Goal: Task Accomplishment & Management: Manage account settings

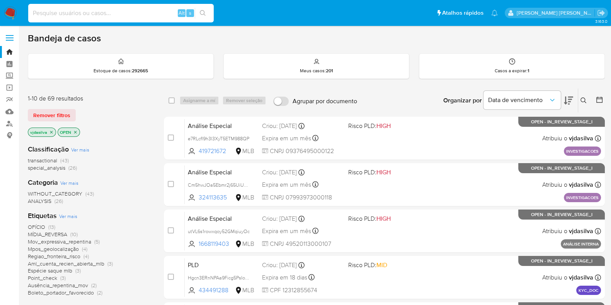
click at [81, 15] on input at bounding box center [121, 13] width 186 height 10
paste input "fKdsv0KtQ8zQOckyoz95lQM2"
type input "fKdsv0KtQ8zQOckyoz95lQM2"
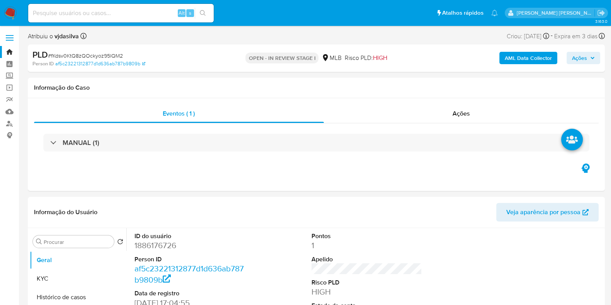
select select "10"
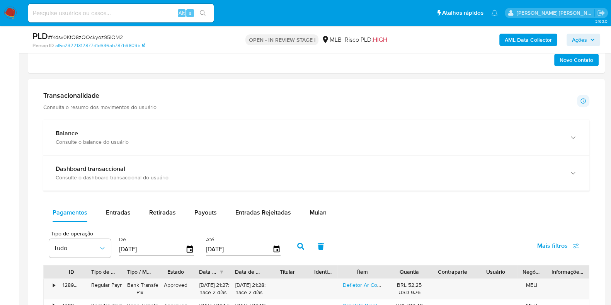
scroll to position [451, 0]
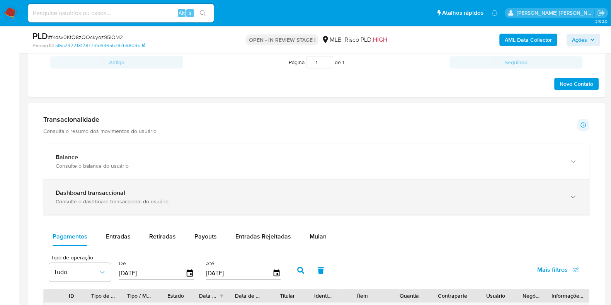
click at [445, 204] on div "Dashboard transaccional Consulte o dashboard transaccional do usuário" at bounding box center [316, 196] width 546 height 35
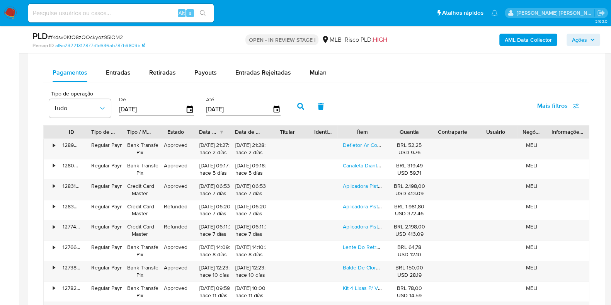
scroll to position [980, 0]
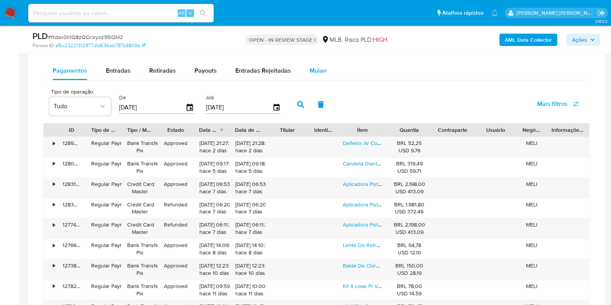
click at [318, 71] on span "Mulan" at bounding box center [318, 70] width 17 height 9
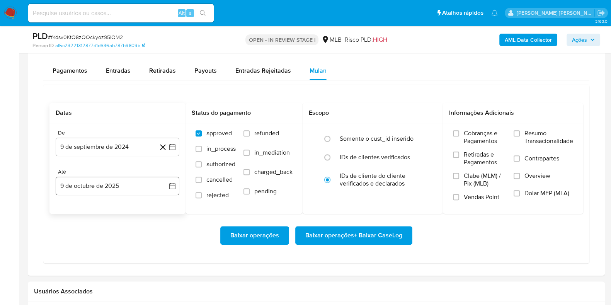
click at [116, 181] on button "9 de octubre de 2025" at bounding box center [118, 186] width 124 height 19
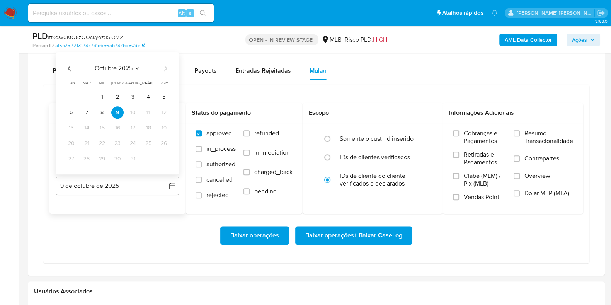
click at [72, 66] on icon "Mes anterior" at bounding box center [69, 68] width 9 height 9
click at [117, 160] on button "31" at bounding box center [117, 159] width 12 height 12
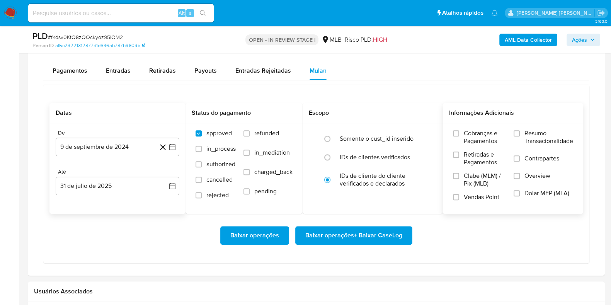
click at [549, 138] on span "Resumo Transacionalidade" at bounding box center [549, 137] width 49 height 15
click at [520, 137] on input "Resumo Transacionalidade" at bounding box center [517, 133] width 6 height 6
click at [526, 160] on span "Contrapartes" at bounding box center [542, 159] width 35 height 8
click at [520, 160] on input "Contrapartes" at bounding box center [517, 158] width 6 height 6
click at [348, 233] on span "Baixar operações + Baixar CaseLog" at bounding box center [354, 235] width 97 height 17
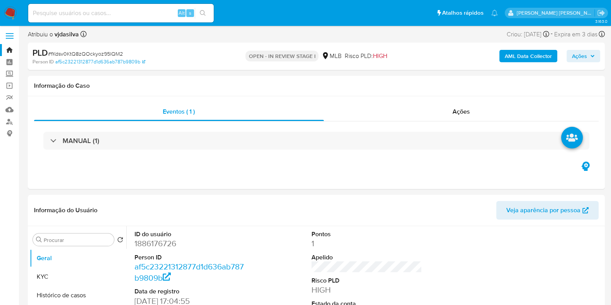
scroll to position [0, 0]
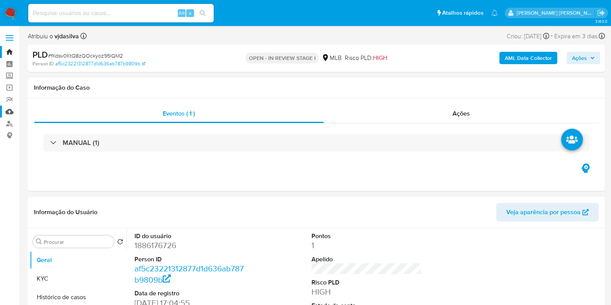
click at [10, 110] on link "Mulan" at bounding box center [46, 112] width 92 height 12
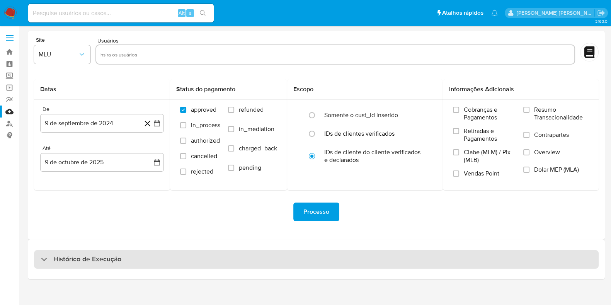
click at [140, 264] on div "Histórico de Execução" at bounding box center [316, 259] width 565 height 19
select select "10"
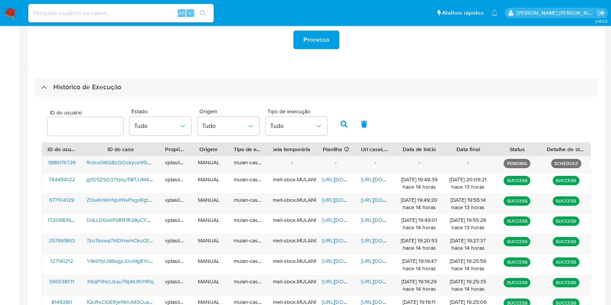
scroll to position [176, 0]
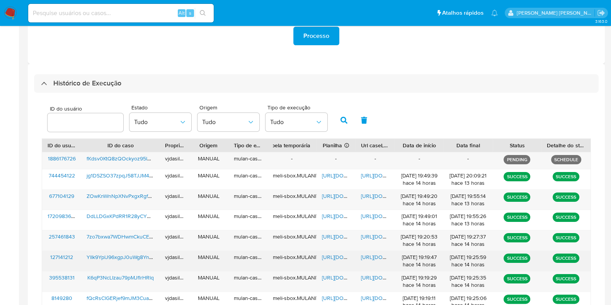
click at [372, 255] on span "https://docs.google.com/document/d/1PEnDAMPnvSmk5le_GdRLfDdi8UWFSZMIjYkRDDykIxM…" at bounding box center [387, 257] width 53 height 8
click at [335, 254] on span "https://docs.google.com/spreadsheets/d/1_jSjZAbg_p7eTayLd1DCfCldbzgDxvndNgIliYW…" at bounding box center [348, 257] width 53 height 8
click at [130, 257] on span "YlIk9YplJ96xgpJ0uWg8YnAp" at bounding box center [121, 257] width 69 height 8
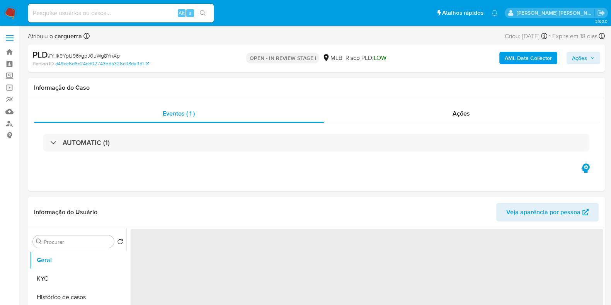
select select "10"
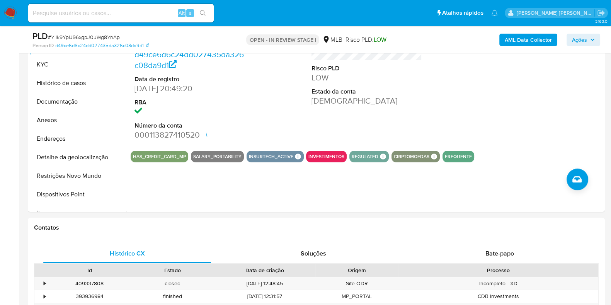
scroll to position [171, 0]
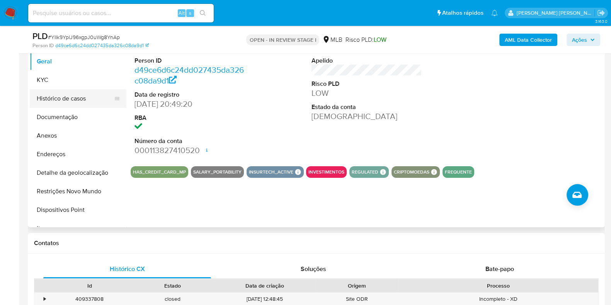
click at [81, 96] on button "Histórico de casos" at bounding box center [75, 98] width 90 height 19
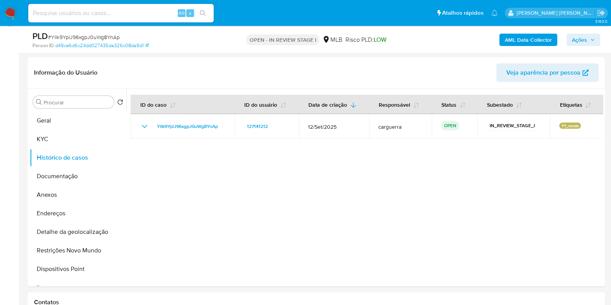
scroll to position [108, 0]
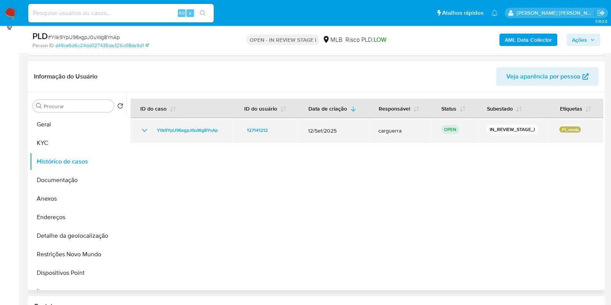
click at [144, 129] on icon "Mostrar/Ocultar" at bounding box center [144, 130] width 9 height 9
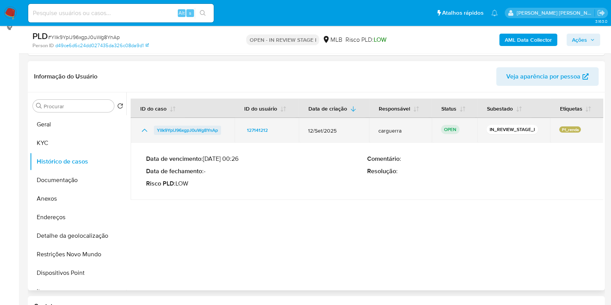
drag, startPoint x: 221, startPoint y: 130, endPoint x: 154, endPoint y: 129, distance: 67.7
click at [154, 129] on div "YlIk9YplJ96xgpJ0uWg8YnAp" at bounding box center [182, 130] width 85 height 9
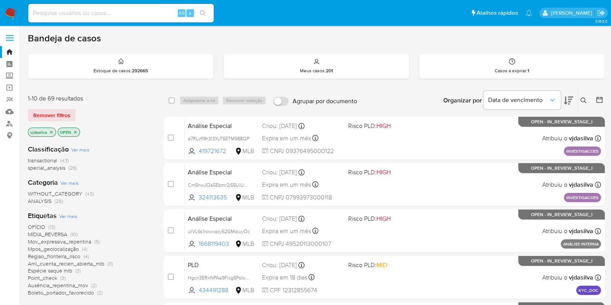
click at [585, 103] on button at bounding box center [585, 100] width 13 height 9
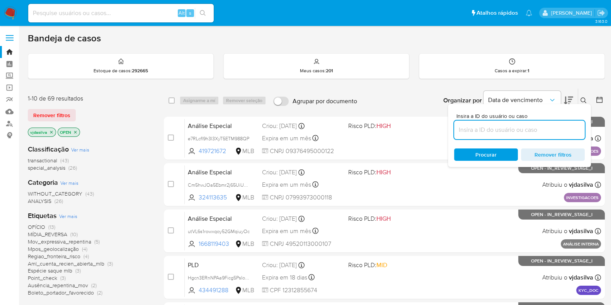
click at [481, 131] on input at bounding box center [519, 130] width 131 height 10
type input "YlIk9YplJ96xgpJ0uWg8YnAp"
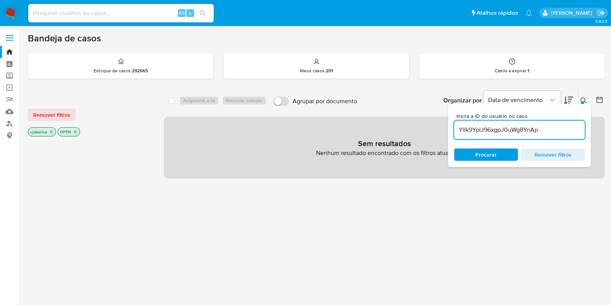
click at [52, 133] on p "vjdasilva" at bounding box center [41, 132] width 27 height 9
click at [50, 131] on icon "close-filter" at bounding box center [51, 132] width 3 height 3
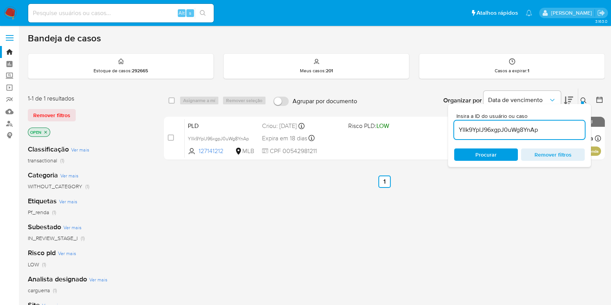
click at [543, 129] on input "YlIk9YplJ96xgpJ0uWg8YnAp" at bounding box center [519, 130] width 131 height 10
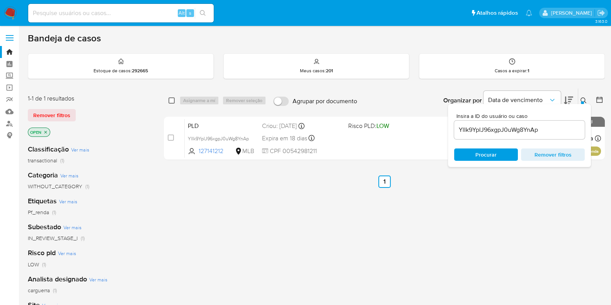
click at [170, 101] on input "checkbox" at bounding box center [172, 100] width 6 height 6
checkbox input "true"
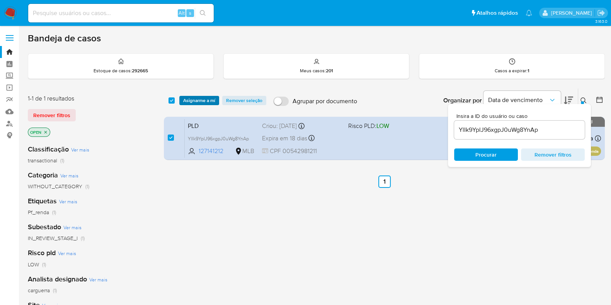
click at [199, 100] on span "Asignarme a mí" at bounding box center [199, 101] width 32 height 8
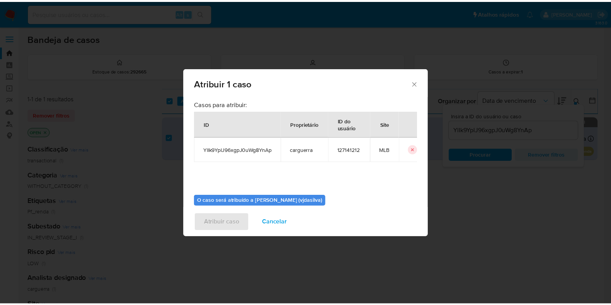
scroll to position [40, 0]
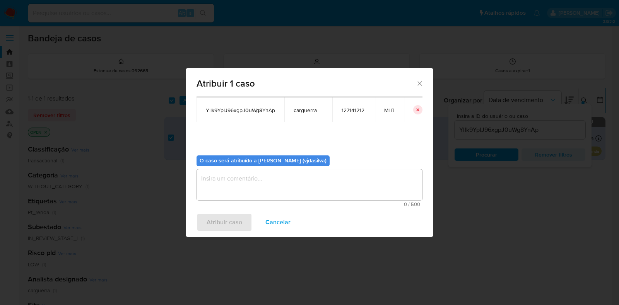
click at [336, 181] on textarea "assign-modal" at bounding box center [309, 184] width 226 height 31
click at [212, 219] on span "Atribuir caso" at bounding box center [225, 222] width 36 height 17
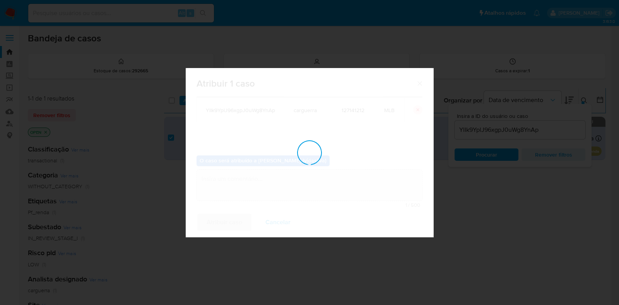
checkbox input "false"
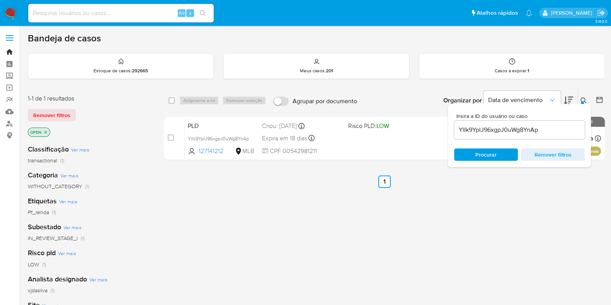
click at [12, 49] on link "Bandeja" at bounding box center [46, 52] width 92 height 12
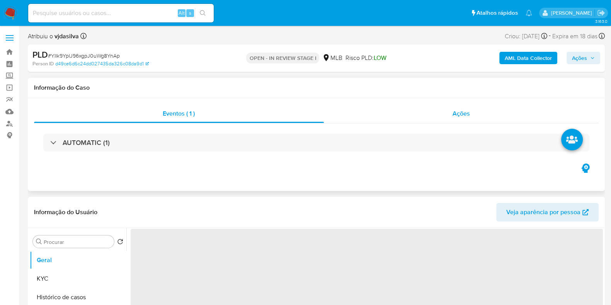
select select "10"
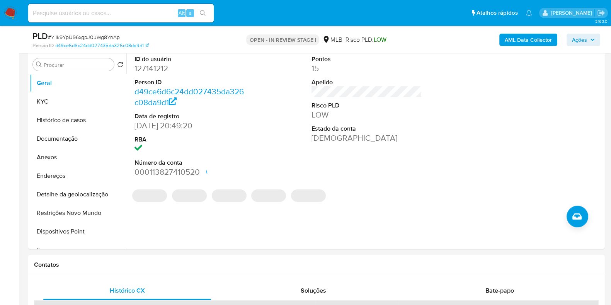
scroll to position [147, 0]
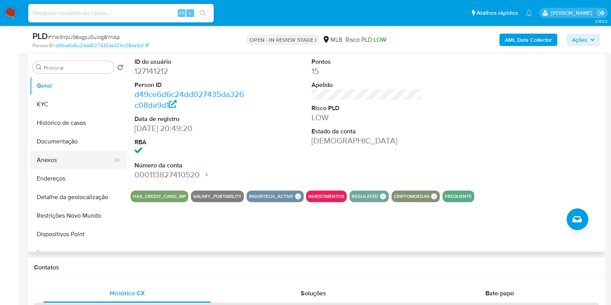
click at [66, 161] on button "Anexos" at bounding box center [75, 160] width 90 height 19
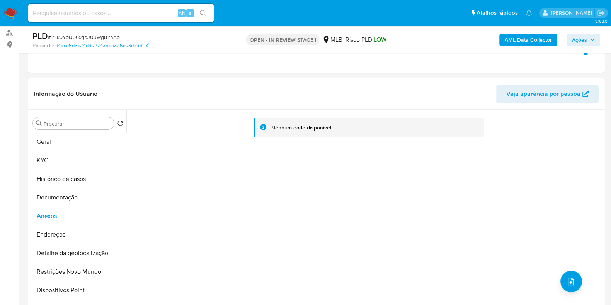
scroll to position [64, 0]
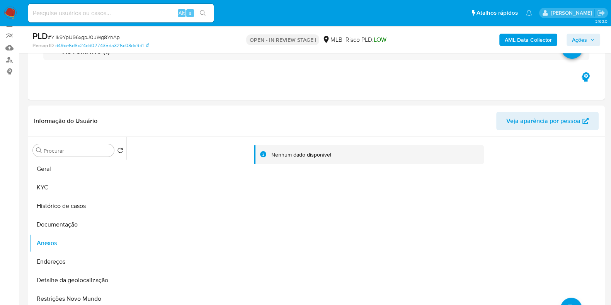
click at [522, 38] on b "AML Data Collector" at bounding box center [528, 40] width 47 height 12
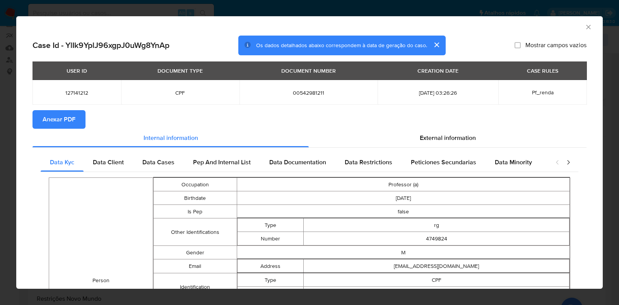
click at [68, 118] on span "Anexar PDF" at bounding box center [59, 119] width 33 height 17
click at [584, 29] on icon "Fechar a janela" at bounding box center [588, 27] width 8 height 8
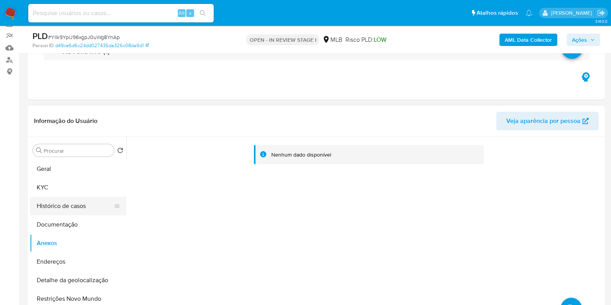
click at [75, 210] on button "Histórico de casos" at bounding box center [75, 206] width 90 height 19
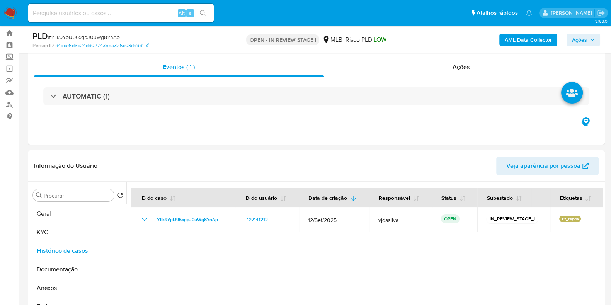
scroll to position [0, 0]
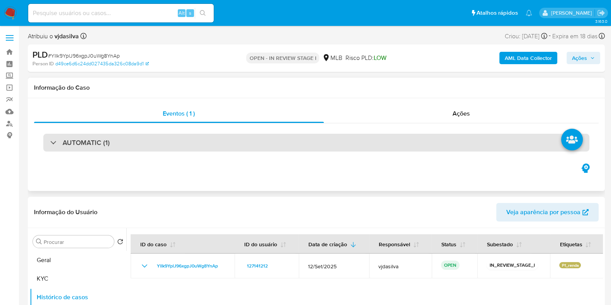
click at [384, 140] on div "AUTOMATIC (1)" at bounding box center [316, 143] width 546 height 18
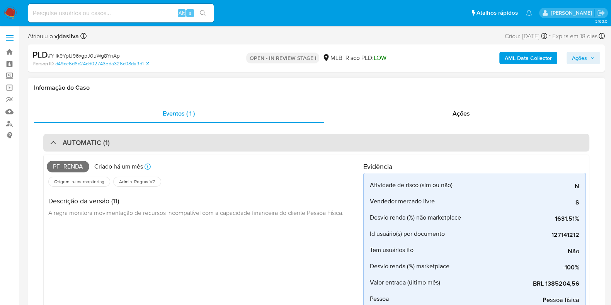
click at [384, 140] on div "AUTOMATIC (1)" at bounding box center [316, 143] width 546 height 18
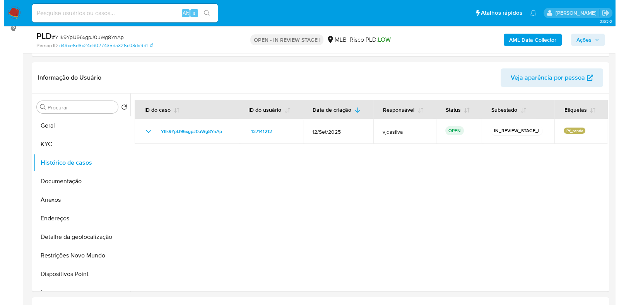
scroll to position [119, 0]
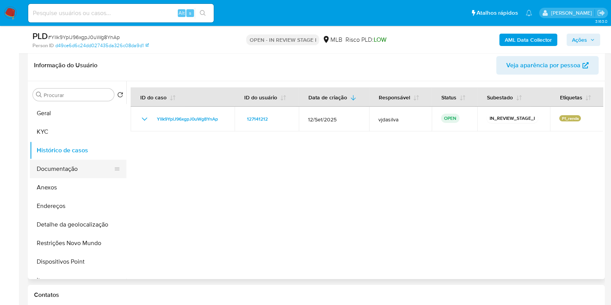
click at [75, 165] on button "Documentação" at bounding box center [75, 169] width 90 height 19
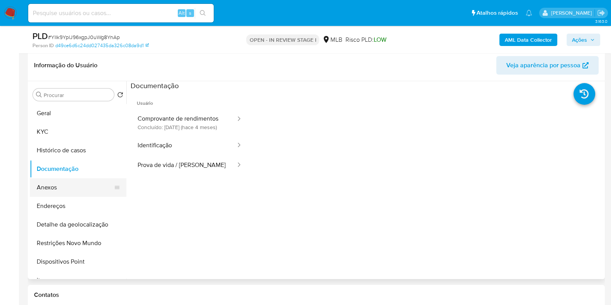
click at [80, 183] on button "Anexos" at bounding box center [75, 187] width 90 height 19
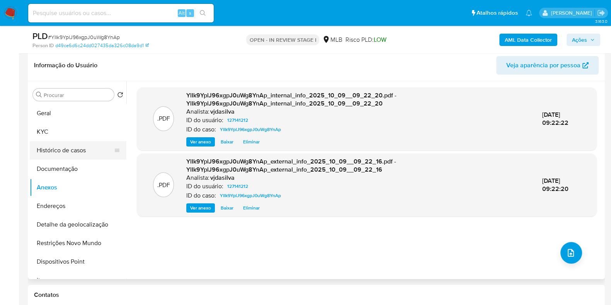
click at [92, 150] on button "Histórico de casos" at bounding box center [75, 150] width 90 height 19
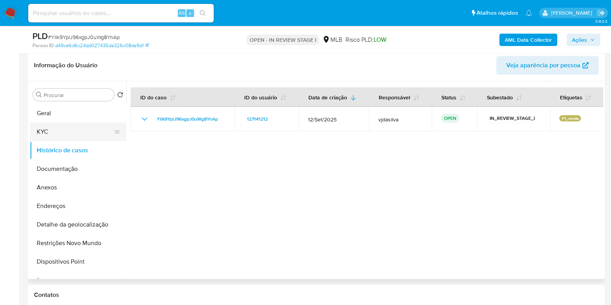
click at [87, 135] on button "KYC" at bounding box center [75, 132] width 90 height 19
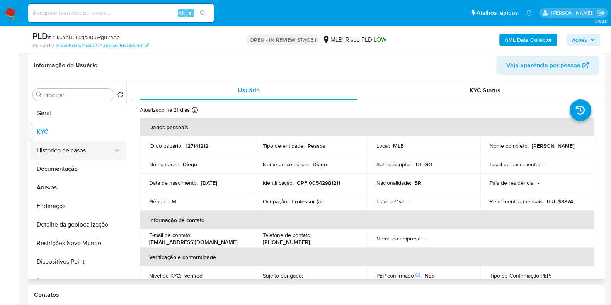
click at [85, 150] on button "Histórico de casos" at bounding box center [75, 150] width 90 height 19
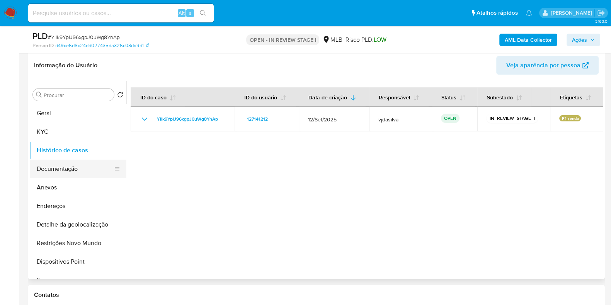
click at [79, 172] on button "Documentação" at bounding box center [75, 169] width 90 height 19
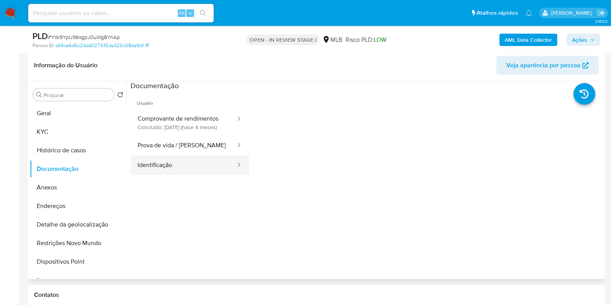
click at [164, 175] on button "Identificação" at bounding box center [184, 165] width 106 height 20
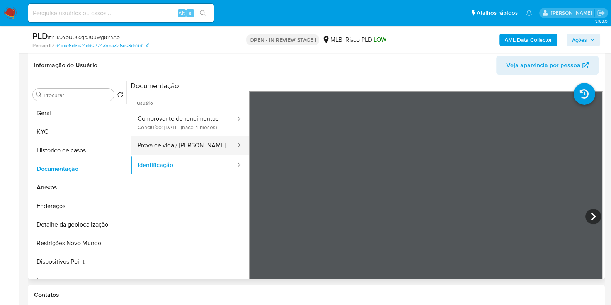
click at [210, 155] on button "Prova de vida / Selfie" at bounding box center [184, 146] width 106 height 20
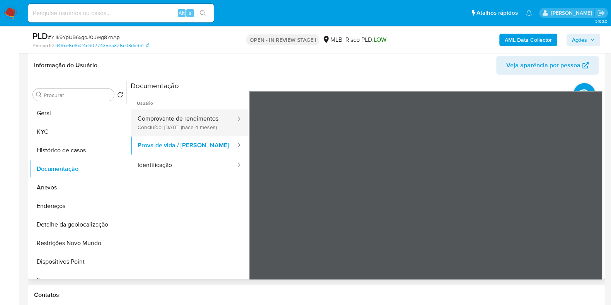
click at [211, 124] on button "Comprovante de rendimentos Concluído: 02/06/2025 (hace 4 meses)" at bounding box center [184, 122] width 106 height 26
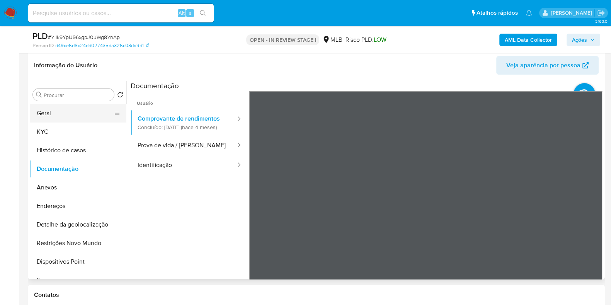
click at [72, 116] on button "Geral" at bounding box center [75, 113] width 90 height 19
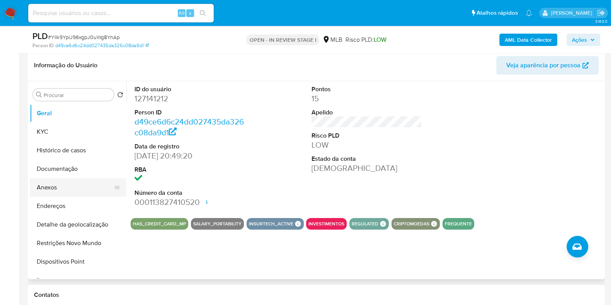
click at [73, 186] on button "Anexos" at bounding box center [75, 187] width 90 height 19
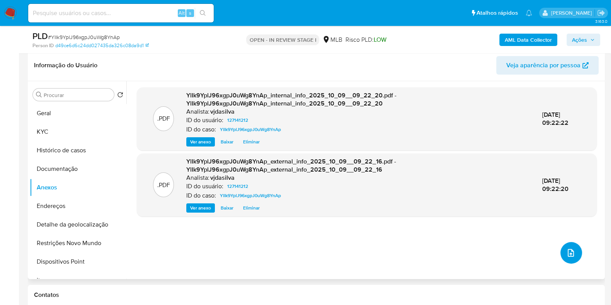
click at [568, 252] on icon "upload-file" at bounding box center [571, 252] width 9 height 9
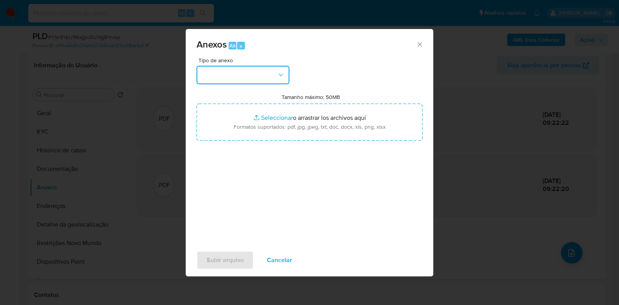
click at [282, 72] on icon "button" at bounding box center [281, 75] width 8 height 8
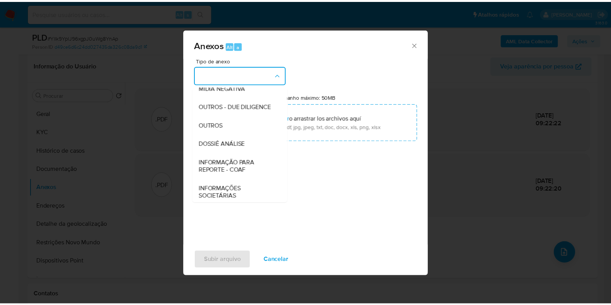
scroll to position [119, 0]
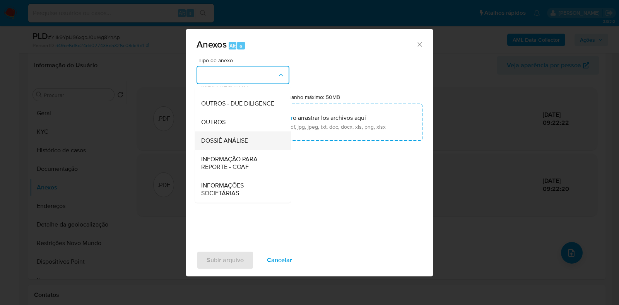
click at [253, 144] on div "DOSSIÊ ANÁLISE" at bounding box center [240, 140] width 79 height 19
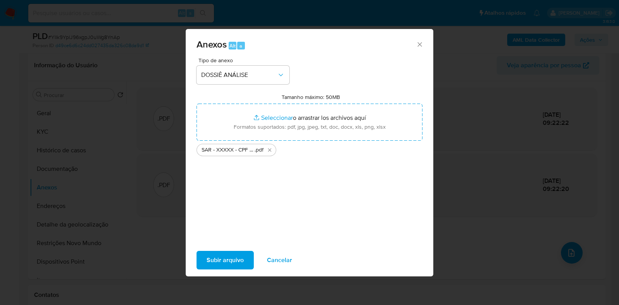
click at [229, 256] on span "Subir arquivo" at bounding box center [225, 260] width 37 height 17
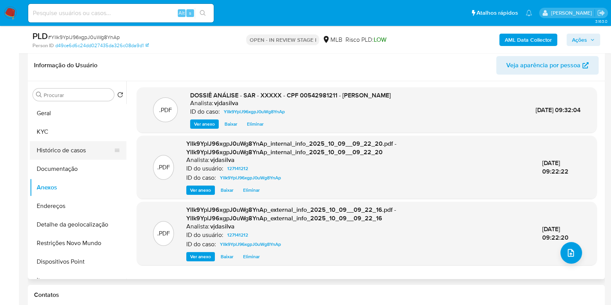
click at [83, 151] on button "Histórico de casos" at bounding box center [75, 150] width 90 height 19
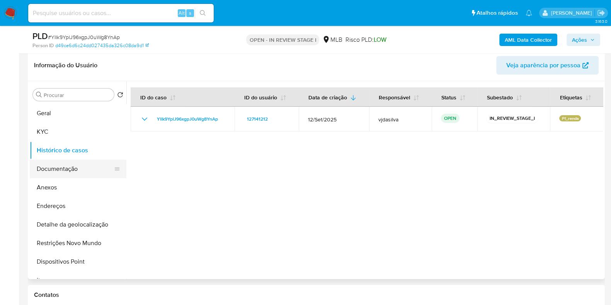
click at [82, 171] on button "Documentação" at bounding box center [75, 169] width 90 height 19
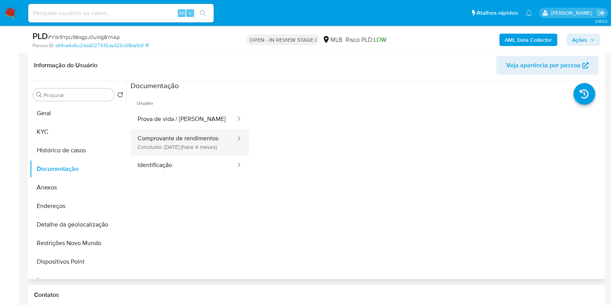
click at [165, 148] on button "Comprovante de rendimentos Concluído: 02/06/2025 (hace 4 meses)" at bounding box center [184, 142] width 106 height 26
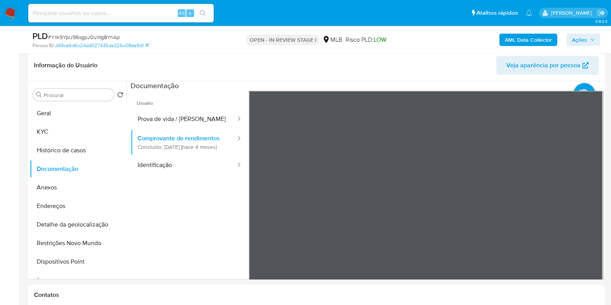
click at [367, 60] on div "Informação do Usuário Veja aparência por pessoa Procurar Retornar ao pedido pad…" at bounding box center [316, 164] width 577 height 229
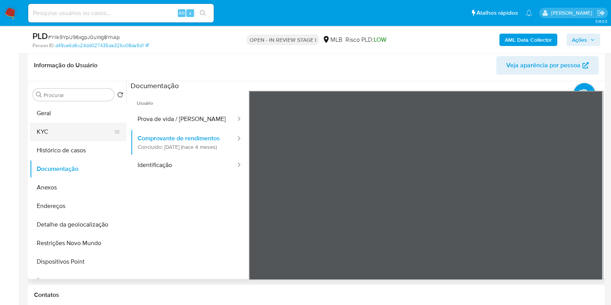
click at [72, 128] on button "KYC" at bounding box center [75, 132] width 90 height 19
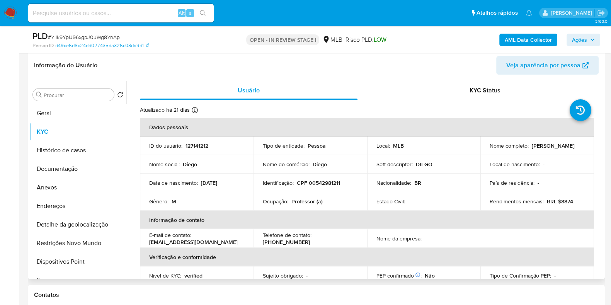
scroll to position [29, 0]
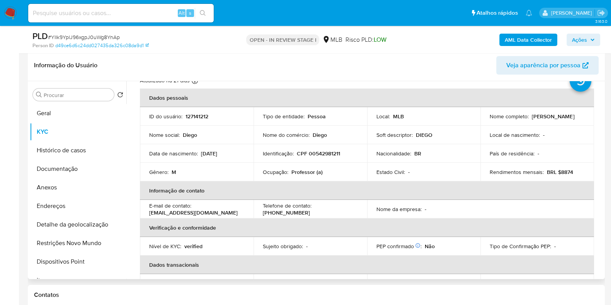
click at [292, 172] on p "Professor (a)" at bounding box center [307, 172] width 31 height 7
copy div "Ocupação : Professor (a)"
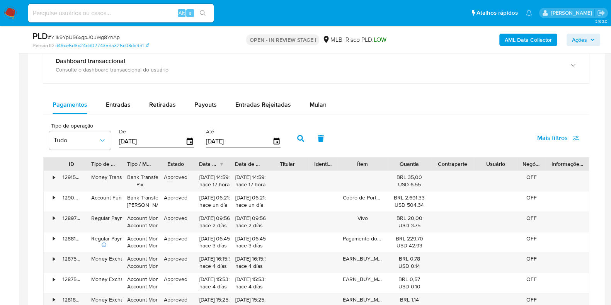
scroll to position [580, 0]
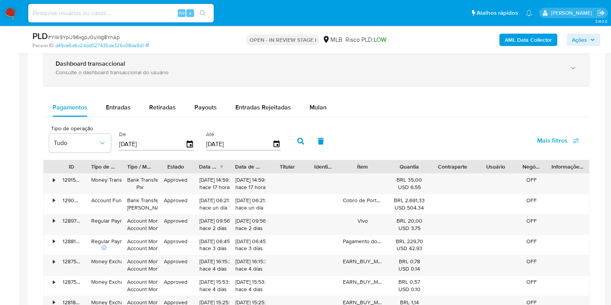
click at [388, 56] on div "Dashboard transaccional Consulte o dashboard transaccional do usuário" at bounding box center [316, 67] width 546 height 35
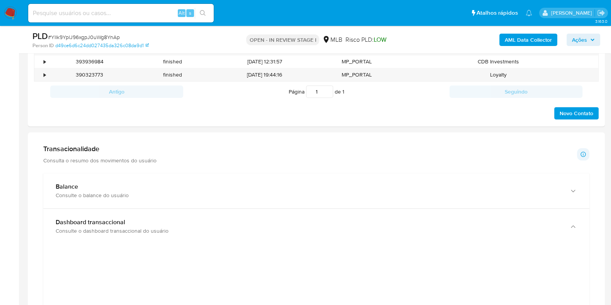
scroll to position [445, 0]
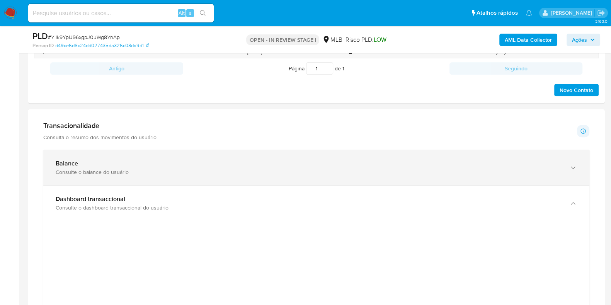
click at [513, 160] on div "Balance" at bounding box center [309, 164] width 506 height 8
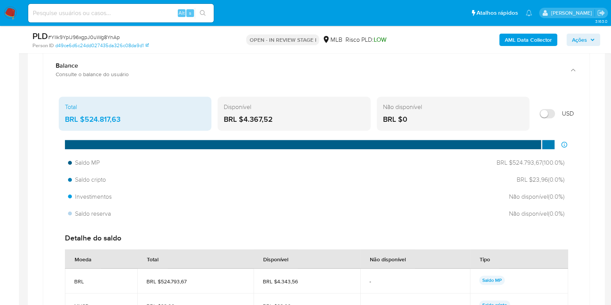
scroll to position [545, 0]
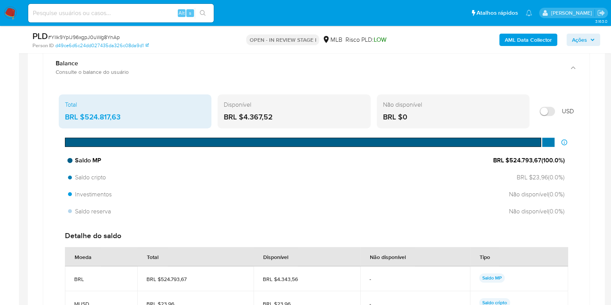
drag, startPoint x: 509, startPoint y: 159, endPoint x: 541, endPoint y: 159, distance: 31.3
click at [541, 159] on span "BRL $524.793,67 ( 100.0 %)" at bounding box center [529, 160] width 72 height 9
drag, startPoint x: 124, startPoint y: 117, endPoint x: 86, endPoint y: 117, distance: 37.9
click at [86, 117] on div "BRL $524.817,63" at bounding box center [135, 117] width 140 height 10
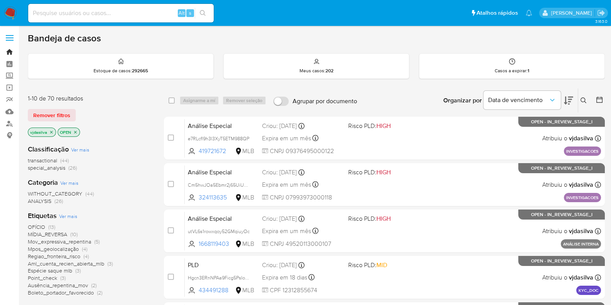
click at [10, 54] on link "Bandeja" at bounding box center [46, 52] width 92 height 12
click at [47, 16] on input at bounding box center [121, 13] width 186 height 10
paste input "fQcRsClGERjef9mJM3Cuaf53"
type input "fQcRsClGERjef9mJM3Cuaf53"
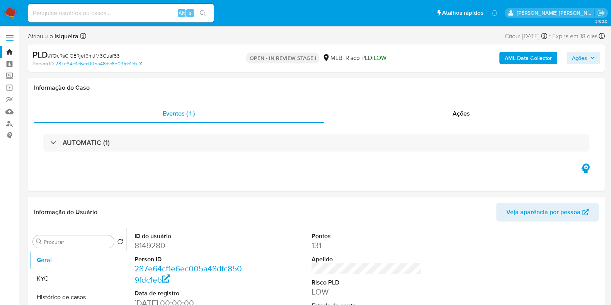
select select "10"
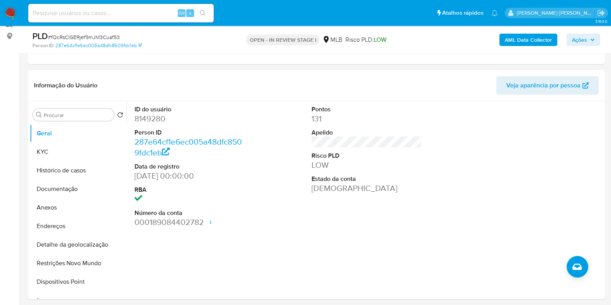
scroll to position [135, 0]
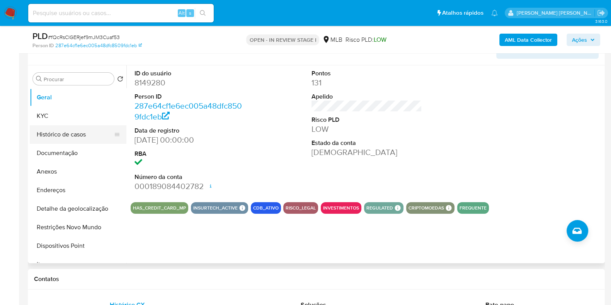
click at [73, 135] on button "Histórico de casos" at bounding box center [75, 134] width 90 height 19
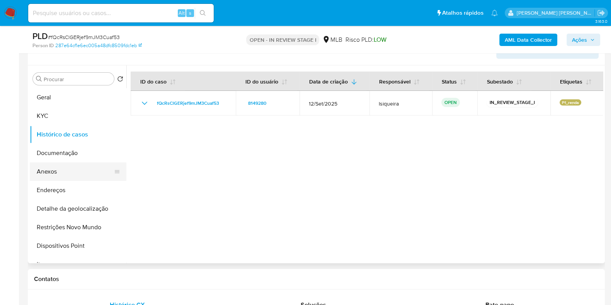
click at [66, 178] on button "Anexos" at bounding box center [75, 171] width 90 height 19
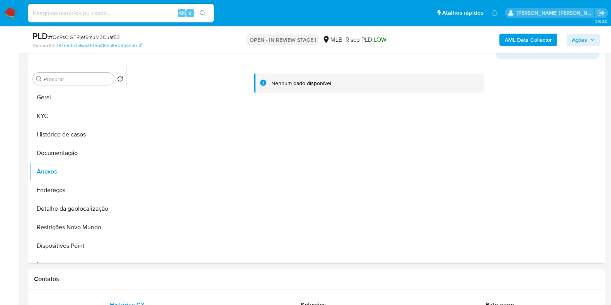
scroll to position [0, 0]
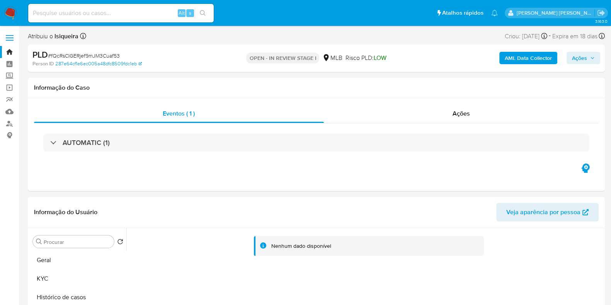
click at [12, 51] on link "Bandeja" at bounding box center [46, 52] width 92 height 12
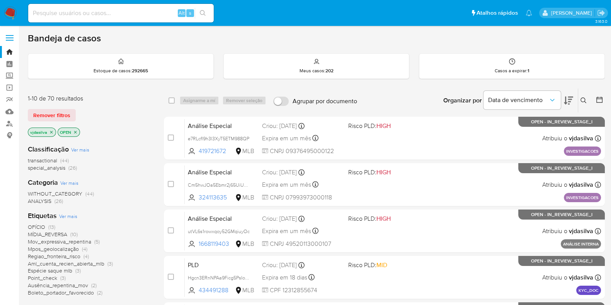
click at [589, 100] on button at bounding box center [585, 100] width 13 height 9
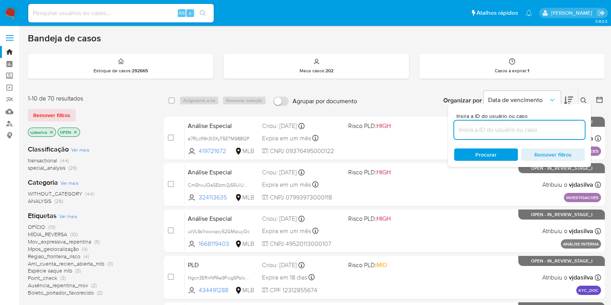
click at [483, 127] on input at bounding box center [519, 130] width 131 height 10
type input "fQcRsClGERjef9mJM3Cuaf53"
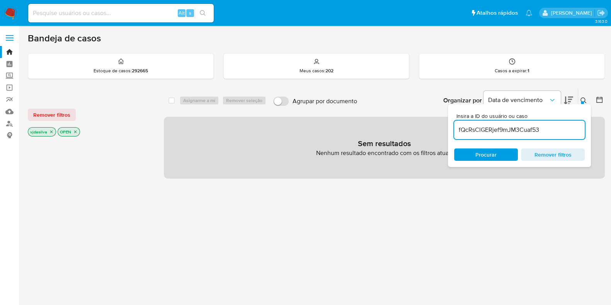
click at [49, 133] on icon "close-filter" at bounding box center [51, 132] width 5 height 5
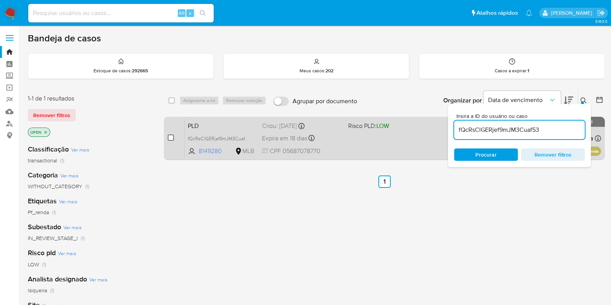
click at [171, 136] on input "checkbox" at bounding box center [171, 138] width 6 height 6
checkbox input "true"
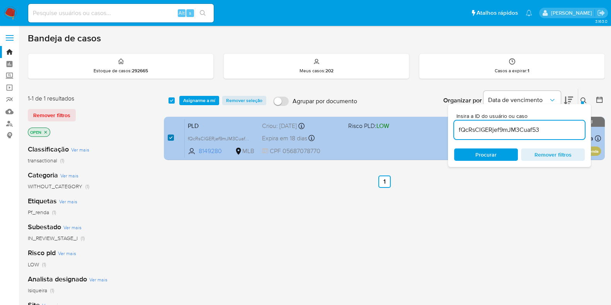
checkbox input "true"
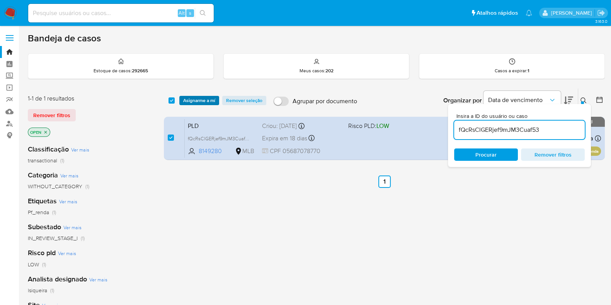
click at [202, 101] on span "Asignarme a mí" at bounding box center [199, 101] width 32 height 8
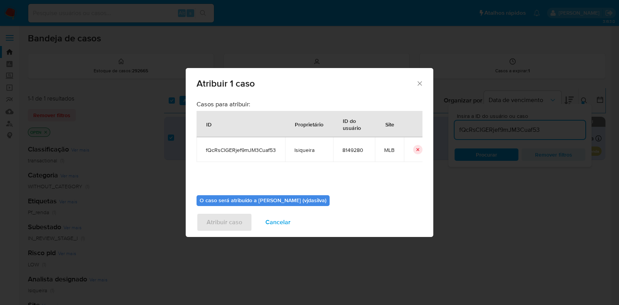
scroll to position [40, 0]
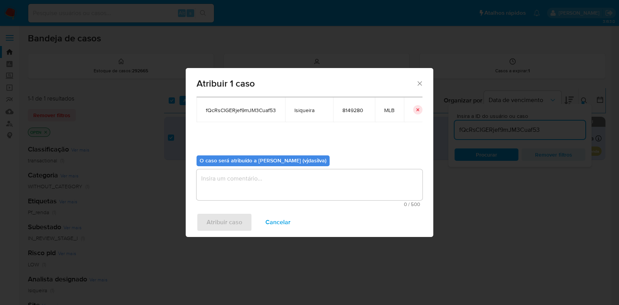
click at [339, 179] on textarea "assign-modal" at bounding box center [309, 184] width 226 height 31
click at [226, 219] on span "Atribuir caso" at bounding box center [225, 222] width 36 height 17
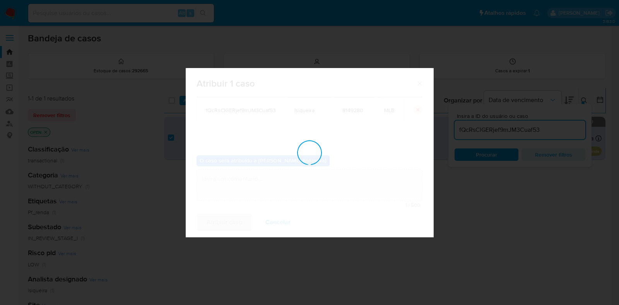
checkbox input "false"
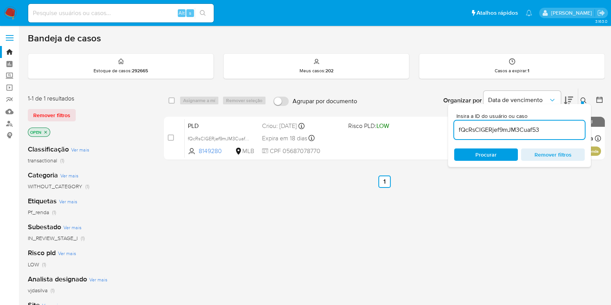
click at [541, 131] on input "fQcRsClGERjef9mJM3Cuaf53" at bounding box center [519, 130] width 131 height 10
paste input "K6qP3NcLIzau79pMJflrHRlq"
type input "K6qP3NcLIzau79pMJflrHRlq"
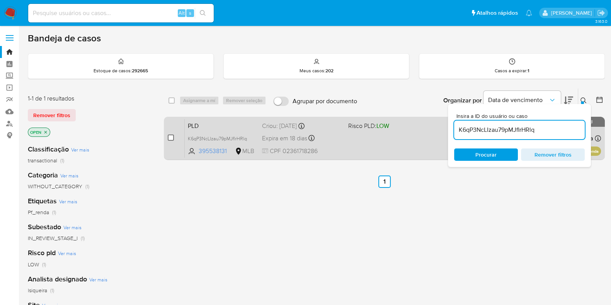
click at [169, 138] on input "checkbox" at bounding box center [171, 138] width 6 height 6
checkbox input "true"
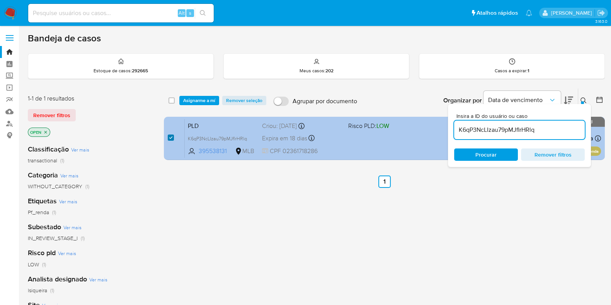
checkbox input "true"
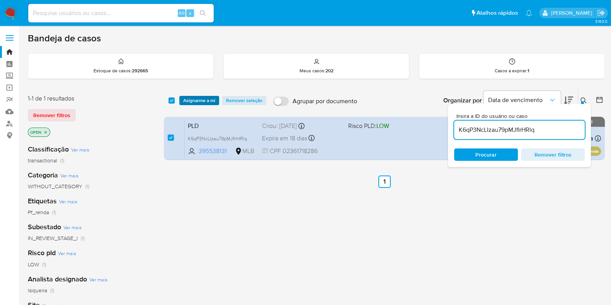
click at [198, 101] on span "Asignarme a mí" at bounding box center [199, 101] width 32 height 8
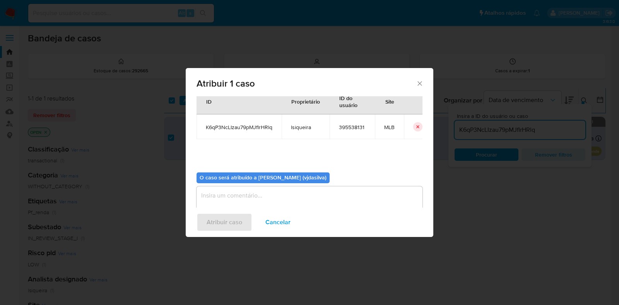
scroll to position [40, 0]
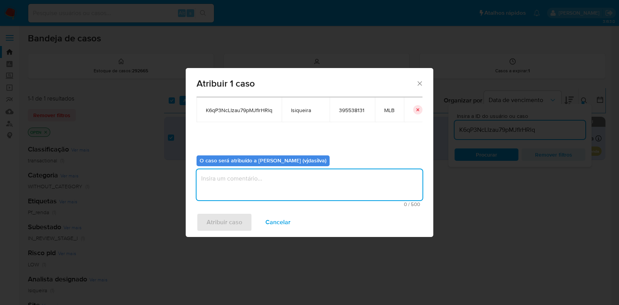
click at [358, 178] on textarea "assign-modal" at bounding box center [309, 184] width 226 height 31
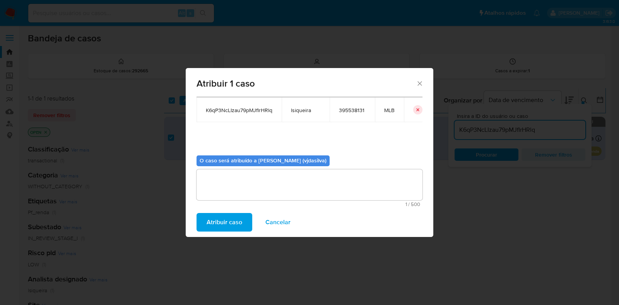
click at [229, 221] on span "Atribuir caso" at bounding box center [225, 222] width 36 height 17
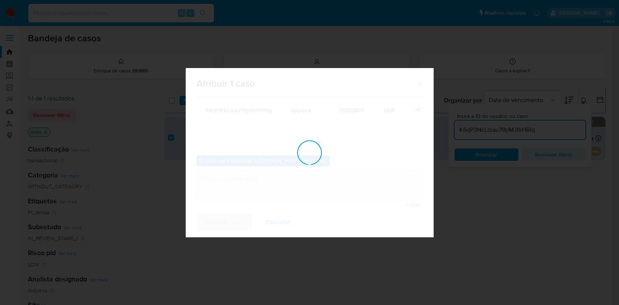
checkbox input "false"
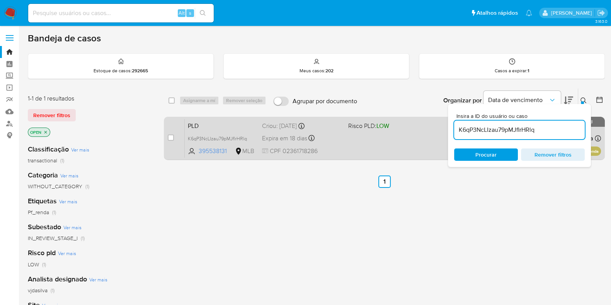
click at [398, 138] on div "PLD K6qP3NcLIzau79pMJflrHRlq 395538131 MLB Risco PLD: LOW Criou: 12/09/2025 Cri…" at bounding box center [393, 138] width 416 height 39
drag, startPoint x: 540, startPoint y: 127, endPoint x: 437, endPoint y: 121, distance: 103.5
click at [437, 121] on div "select-all-cases-checkbox Asignarme a mí Remover seleção Agrupar por documento …" at bounding box center [384, 125] width 441 height 75
click at [171, 138] on input "checkbox" at bounding box center [171, 138] width 6 height 6
checkbox input "true"
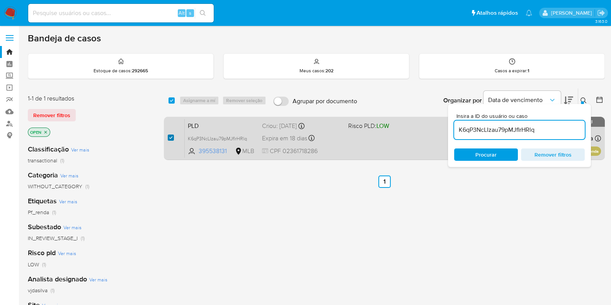
checkbox input "true"
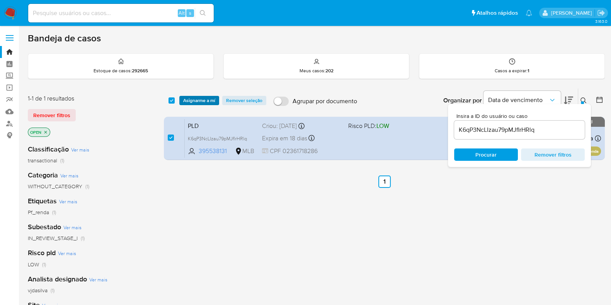
click at [199, 100] on span "Asignarme a mí" at bounding box center [199, 101] width 32 height 8
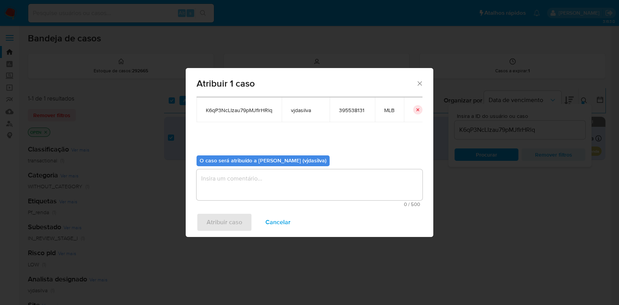
click at [354, 183] on textarea "assign-modal" at bounding box center [309, 184] width 226 height 31
click at [232, 221] on span "Atribuir caso" at bounding box center [225, 222] width 36 height 17
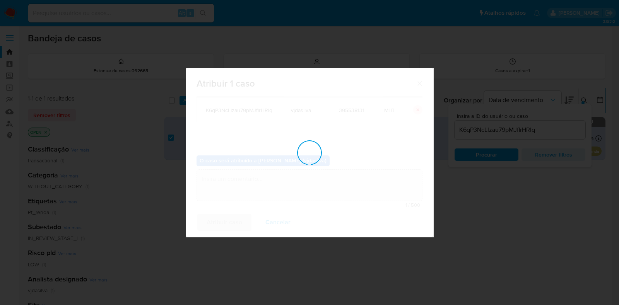
checkbox input "false"
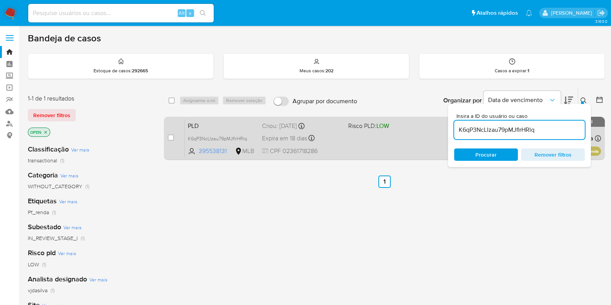
drag, startPoint x: 536, startPoint y: 128, endPoint x: 412, endPoint y: 121, distance: 124.7
click at [412, 121] on div "select-all-cases-checkbox Asignarme a mí Remover seleção Agrupar por documento …" at bounding box center [384, 125] width 441 height 75
paste input "NFjHKZfQOqHdUqcxFwYnEXSm"
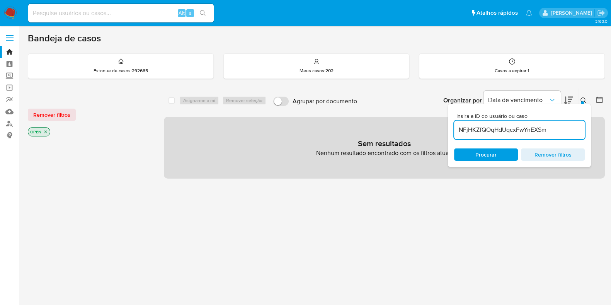
click at [487, 132] on input "NFjHKZfQOqHdUqcxFwYnEXSm" at bounding box center [519, 130] width 131 height 10
drag, startPoint x: 554, startPoint y: 128, endPoint x: 411, endPoint y: 108, distance: 144.8
click at [411, 108] on div "Organizar por Data de vencimento Os resultados não podem ser classificados enqu…" at bounding box center [483, 101] width 244 height 24
paste input "prGq1pRplTmdSUTjbq3305Ic"
click at [544, 135] on div "prGq1pRplTmdSUTjbq3305Ic" at bounding box center [519, 130] width 131 height 19
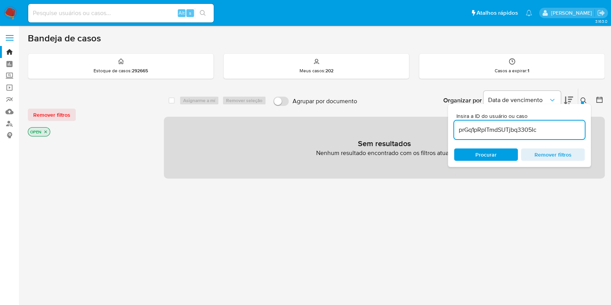
click at [542, 131] on input "prGq1pRplTmdSUTjbq3305Ic" at bounding box center [519, 130] width 131 height 10
paste input "jg1DSZSO37zpqJ58TJJM441Z"
type input "jg1DSZSO37zpqJ58TJJM441Z"
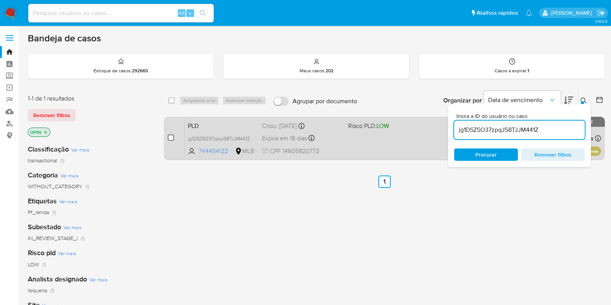
click at [172, 137] on input "checkbox" at bounding box center [171, 138] width 6 height 6
checkbox input "true"
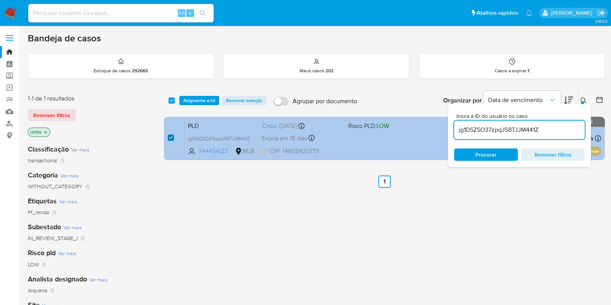
checkbox input "true"
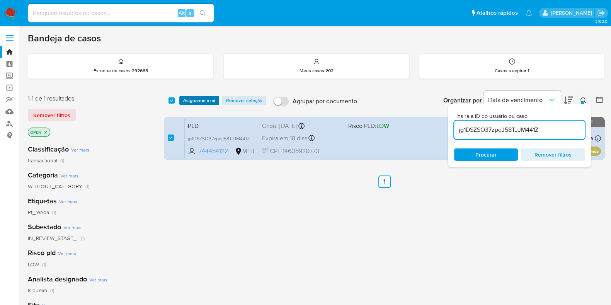
click at [201, 99] on span "Asignarme a mí" at bounding box center [199, 101] width 32 height 8
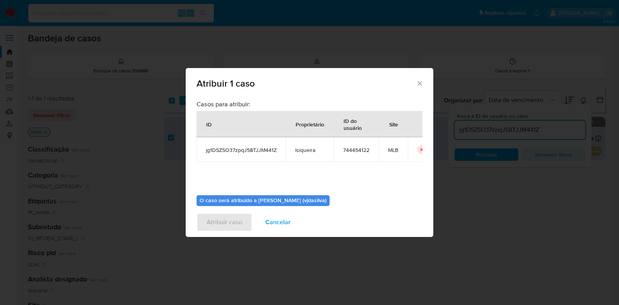
scroll to position [40, 0]
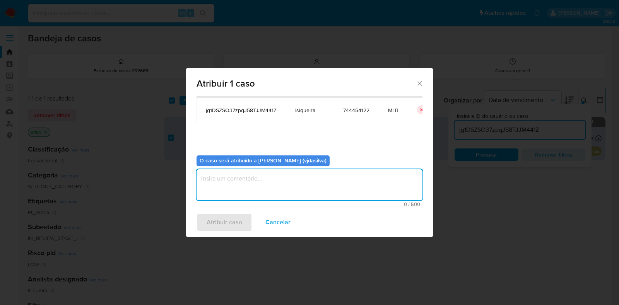
click at [337, 187] on textarea "assign-modal" at bounding box center [309, 184] width 226 height 31
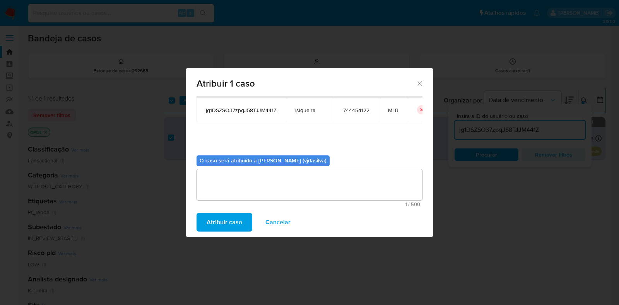
click at [215, 223] on span "Atribuir caso" at bounding box center [225, 222] width 36 height 17
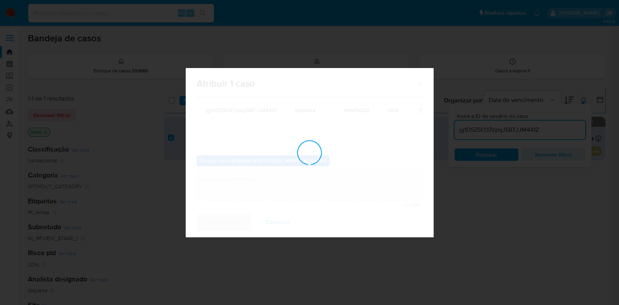
checkbox input "false"
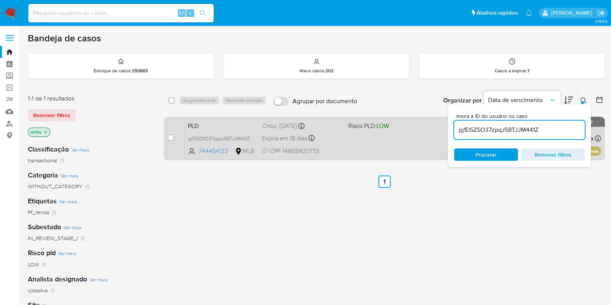
drag, startPoint x: 555, startPoint y: 126, endPoint x: 439, endPoint y: 123, distance: 115.3
click at [439, 123] on div "select-all-cases-checkbox Asignarme a mí Remover seleção Agrupar por documento …" at bounding box center [384, 125] width 441 height 75
paste input "ZOwKnWnNpXNvPxgxRgfzcuFW"
type input "ZOwKnWnNpXNvPxgxRgfzcuFW"
click at [170, 135] on input "checkbox" at bounding box center [171, 138] width 6 height 6
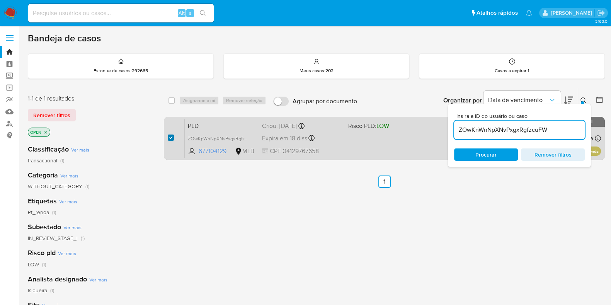
checkbox input "true"
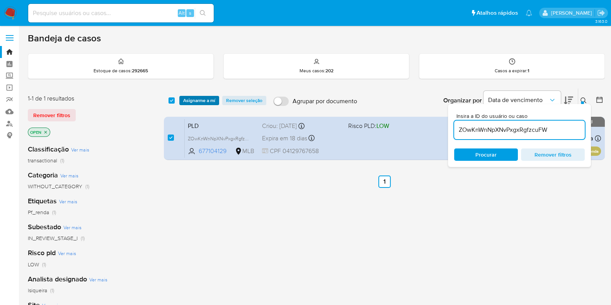
click at [207, 97] on span "Asignarme a mí" at bounding box center [199, 101] width 32 height 8
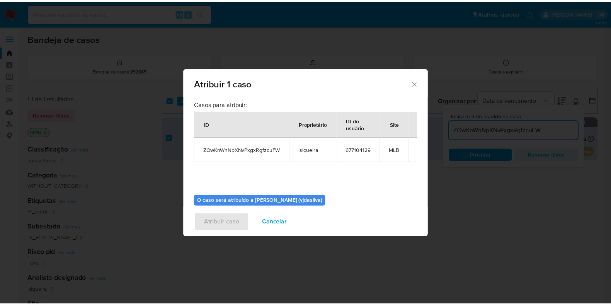
scroll to position [40, 0]
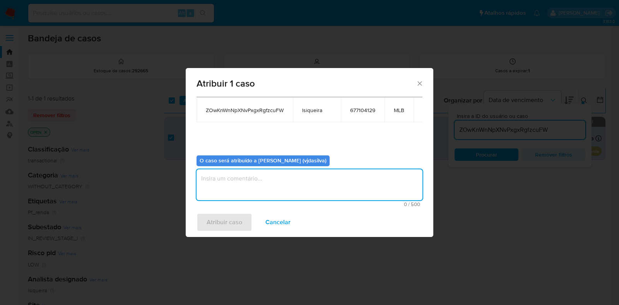
click at [336, 187] on textarea "assign-modal" at bounding box center [309, 184] width 226 height 31
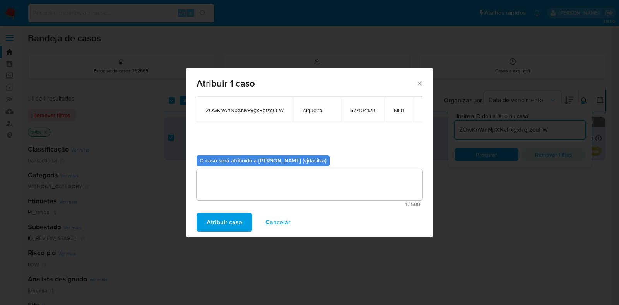
click at [219, 216] on span "Atribuir caso" at bounding box center [225, 222] width 36 height 17
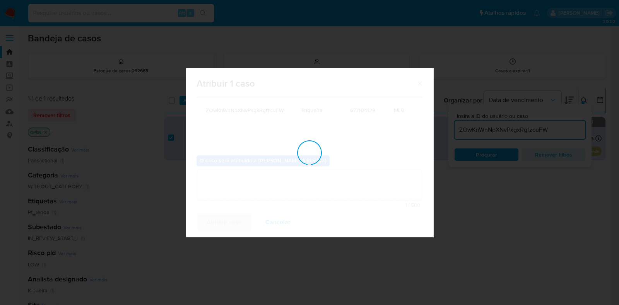
checkbox input "false"
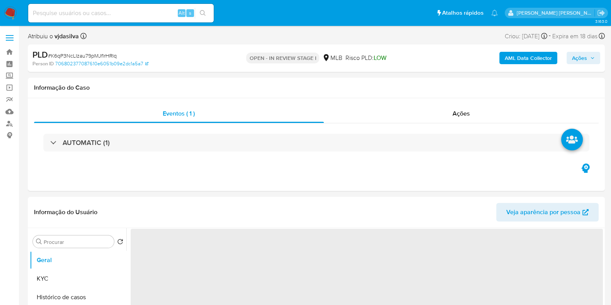
select select "10"
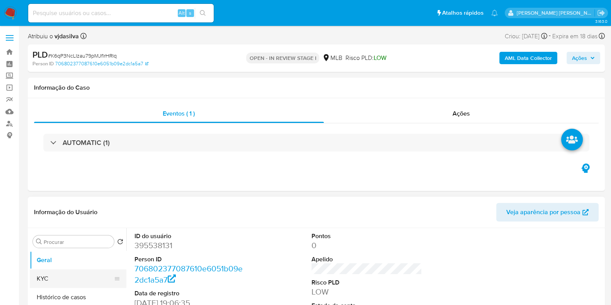
click at [53, 281] on button "KYC" at bounding box center [75, 279] width 90 height 19
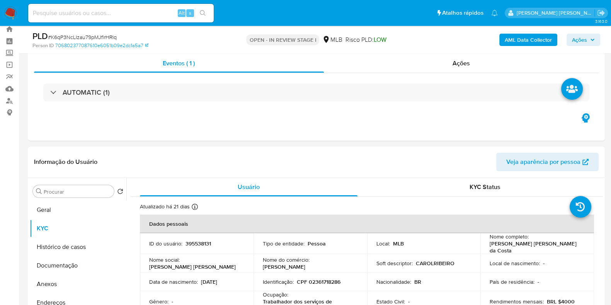
scroll to position [21, 0]
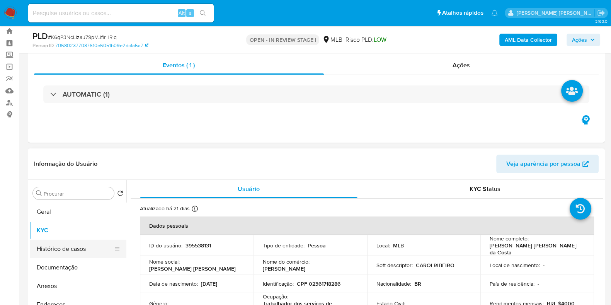
click at [71, 255] on button "Histórico de casos" at bounding box center [75, 249] width 90 height 19
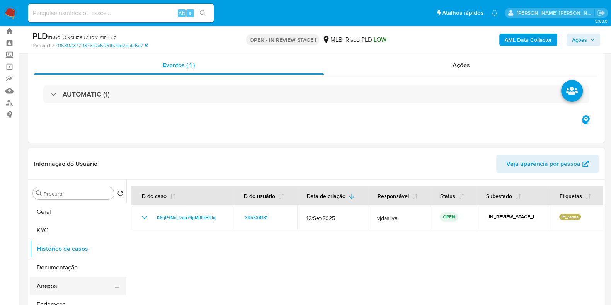
click at [76, 288] on button "Anexos" at bounding box center [75, 286] width 90 height 19
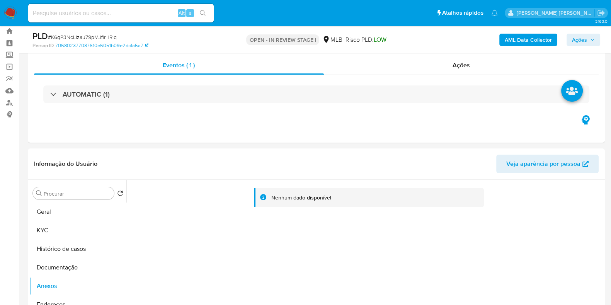
click at [530, 34] on b "AML Data Collector" at bounding box center [528, 40] width 47 height 12
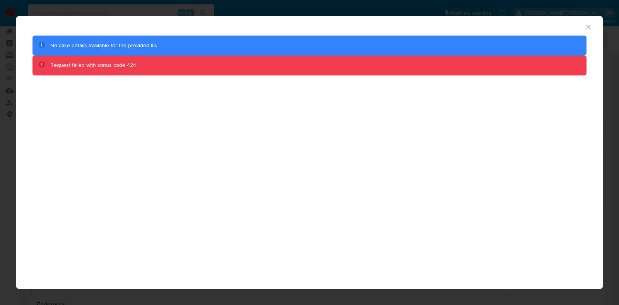
click at [588, 26] on icon "Fechar a janela" at bounding box center [588, 27] width 4 height 4
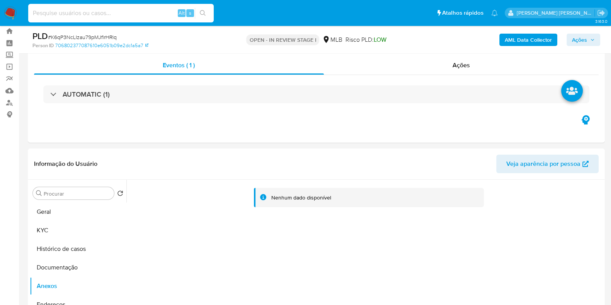
click at [110, 14] on input at bounding box center [121, 13] width 186 height 10
paste input "K6qP3NcLIzau79pMJflrHRlq"
click at [519, 44] on b "AML Data Collector" at bounding box center [528, 40] width 47 height 12
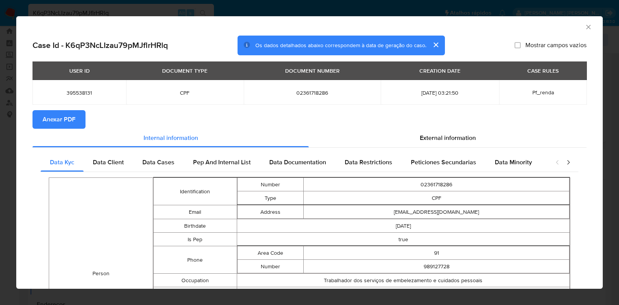
click at [76, 123] on button "Anexar PDF" at bounding box center [58, 119] width 53 height 19
click at [584, 26] on icon "Fechar a janela" at bounding box center [588, 27] width 8 height 8
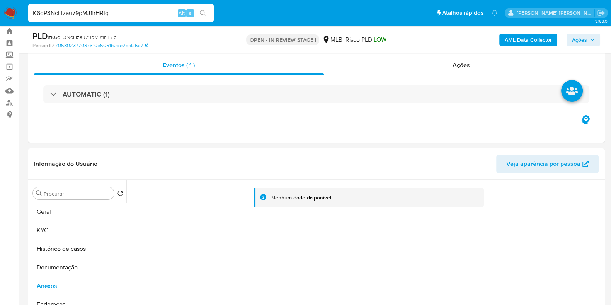
click at [122, 15] on input "K6qP3NcLIzau79pMJflrHRlq" at bounding box center [121, 13] width 186 height 10
paste input "jg1DSZSO37zpqJ58TJJM441Z"
type input "jg1DSZSO37zpqJ58TJJM441Z"
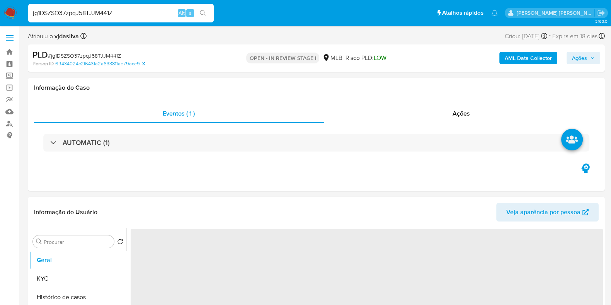
click at [584, 57] on span "Ações" at bounding box center [579, 58] width 15 height 12
select select "10"
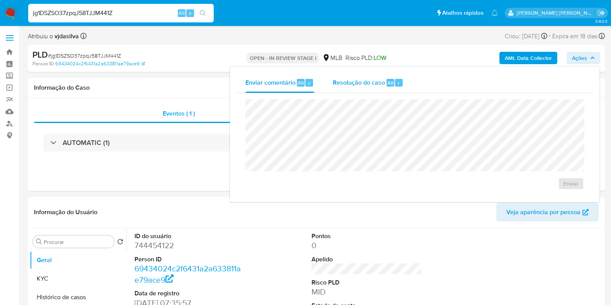
click at [366, 81] on span "Resolução do caso" at bounding box center [359, 82] width 52 height 9
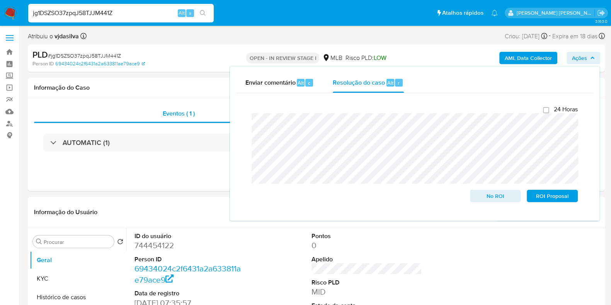
click at [524, 61] on b "AML Data Collector" at bounding box center [528, 58] width 47 height 12
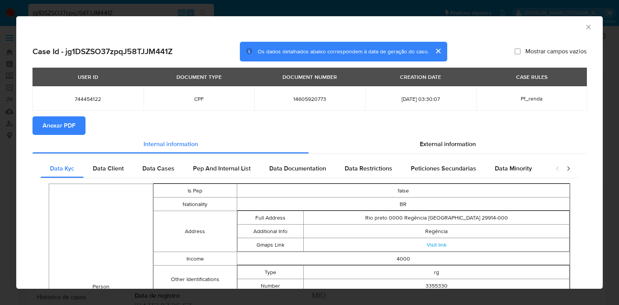
click at [73, 126] on span "Anexar PDF" at bounding box center [59, 125] width 33 height 17
click at [584, 29] on icon "Fechar a janela" at bounding box center [588, 27] width 8 height 8
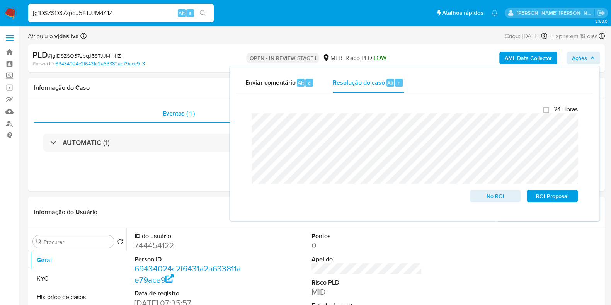
click at [128, 14] on input "jg1DSZSO37zpqJ58TJJM441Z" at bounding box center [121, 13] width 186 height 10
paste input "ZOwKnWnNpXNvPxgxRgfzcuFW"
type input "ZOwKnWnNpXNvPxgxRgfzcuFW"
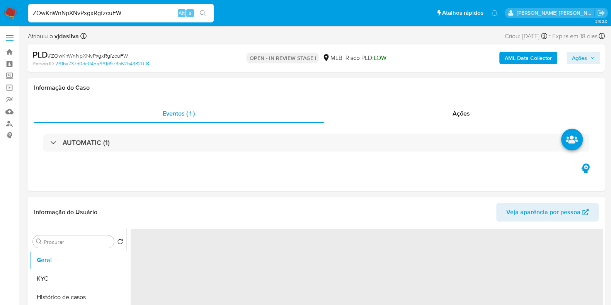
select select "10"
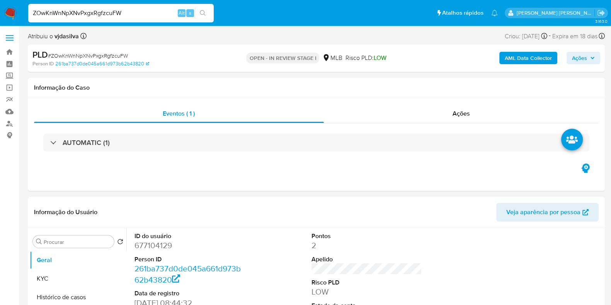
click at [518, 56] on b "AML Data Collector" at bounding box center [528, 58] width 47 height 12
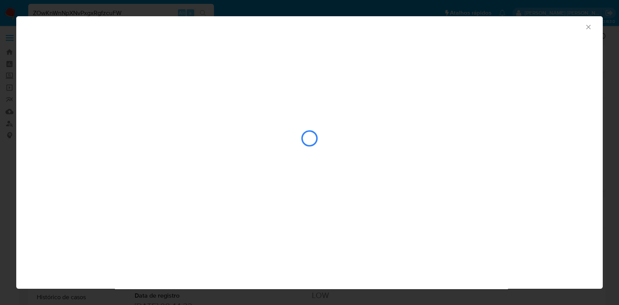
click at [593, 27] on div "AML Data Collector" at bounding box center [309, 25] width 586 height 19
click at [589, 28] on icon "Fechar a janela" at bounding box center [588, 27] width 8 height 8
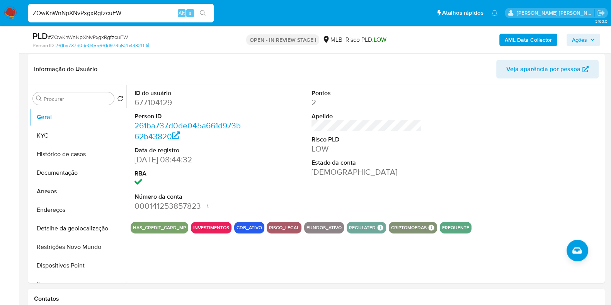
scroll to position [114, 0]
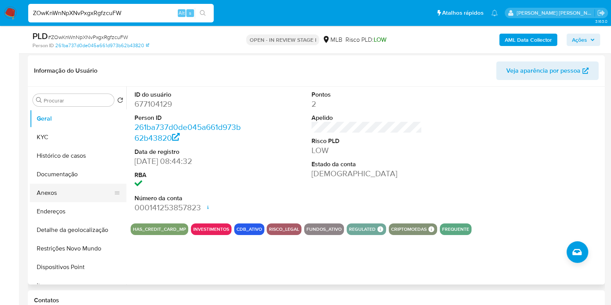
click at [69, 194] on button "Anexos" at bounding box center [75, 193] width 90 height 19
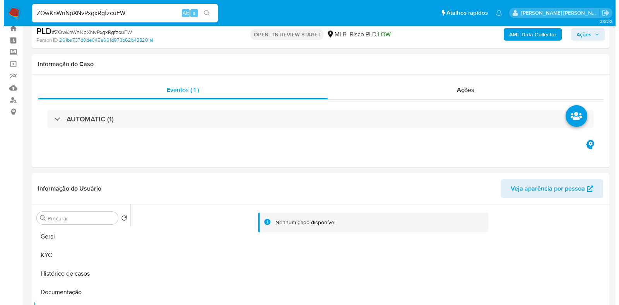
scroll to position [10, 0]
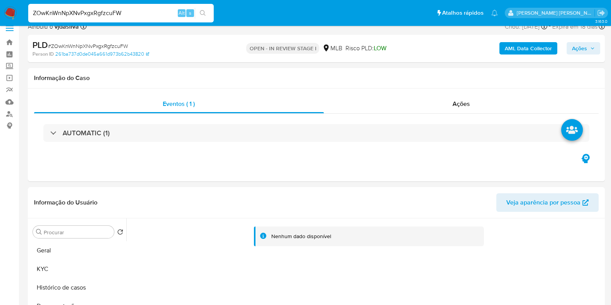
click at [527, 48] on b "AML Data Collector" at bounding box center [528, 48] width 47 height 12
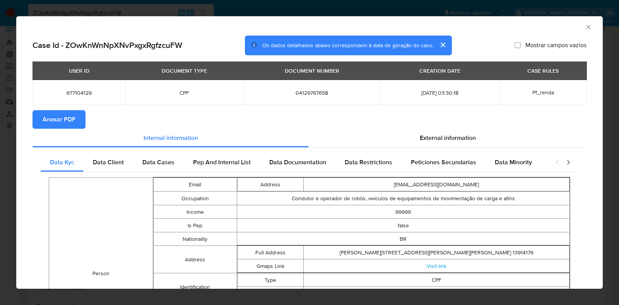
click at [41, 125] on button "Anexar PDF" at bounding box center [58, 119] width 53 height 19
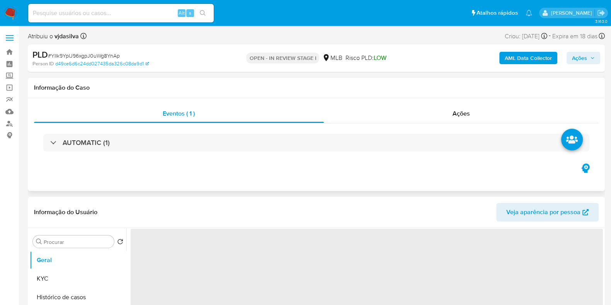
select select "10"
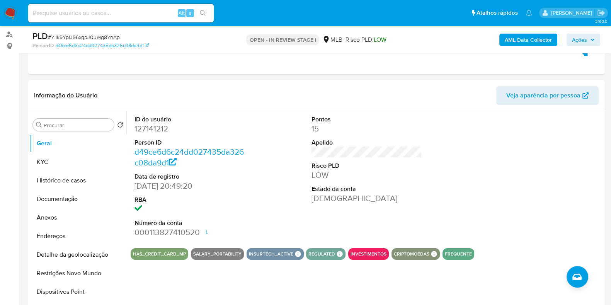
scroll to position [96, 0]
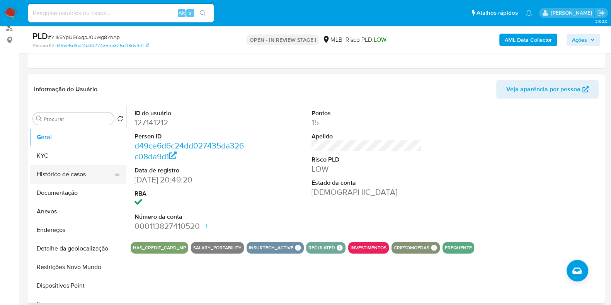
click at [69, 175] on button "Histórico de casos" at bounding box center [75, 174] width 90 height 19
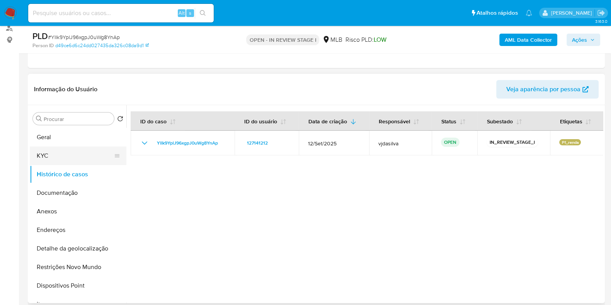
click at [67, 155] on button "KYC" at bounding box center [75, 156] width 90 height 19
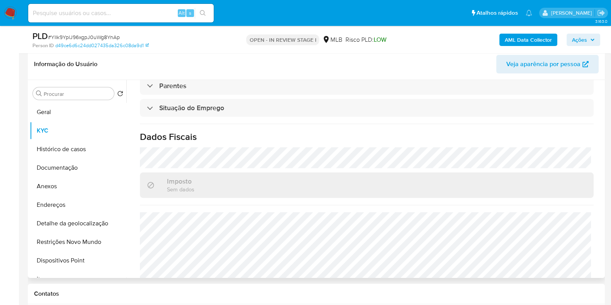
scroll to position [336, 0]
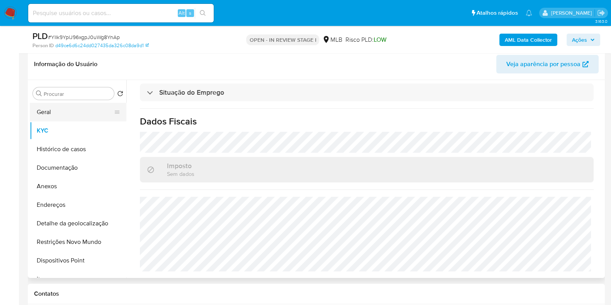
click at [51, 113] on button "Geral" at bounding box center [75, 112] width 90 height 19
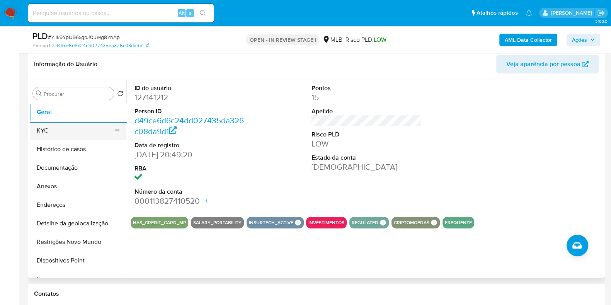
click at [86, 129] on button "KYC" at bounding box center [75, 130] width 90 height 19
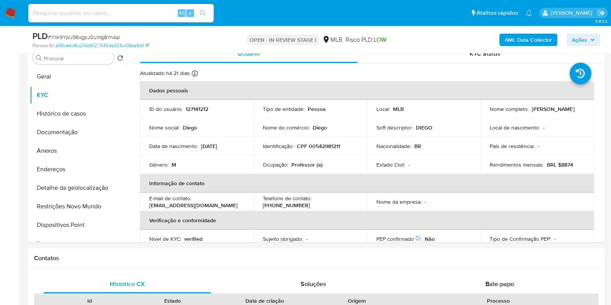
scroll to position [159, 0]
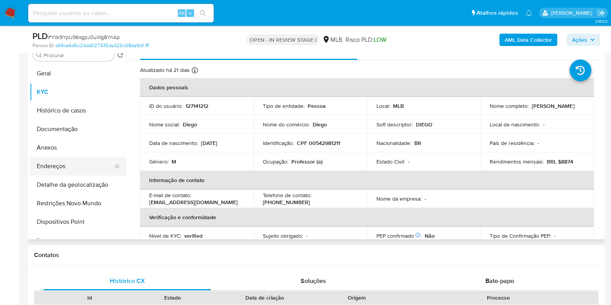
click at [83, 165] on button "Endereços" at bounding box center [75, 166] width 90 height 19
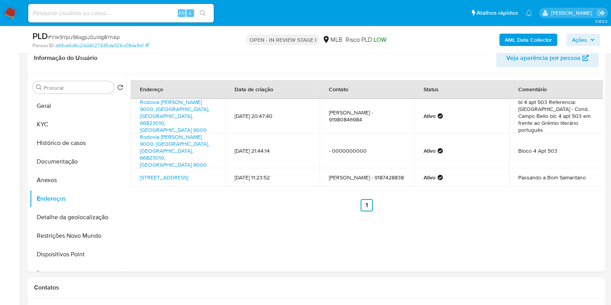
scroll to position [125, 0]
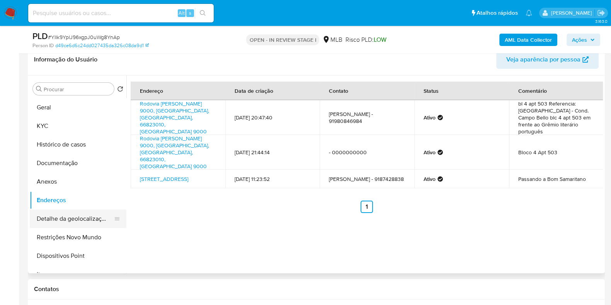
click at [78, 221] on button "Detalhe da geolocalização" at bounding box center [75, 219] width 90 height 19
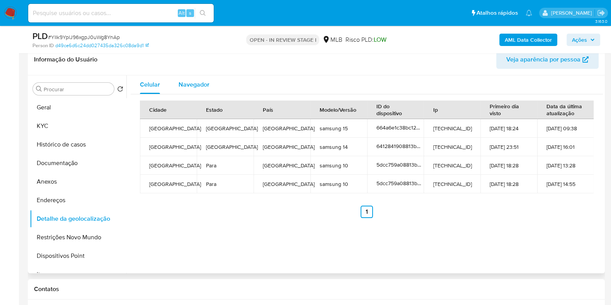
click at [193, 84] on span "Navegador" at bounding box center [194, 84] width 31 height 9
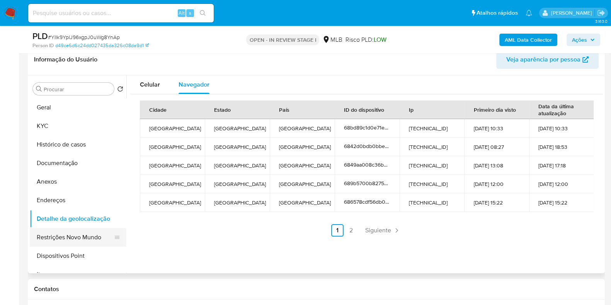
click at [82, 240] on button "Restrições Novo Mundo" at bounding box center [75, 237] width 90 height 19
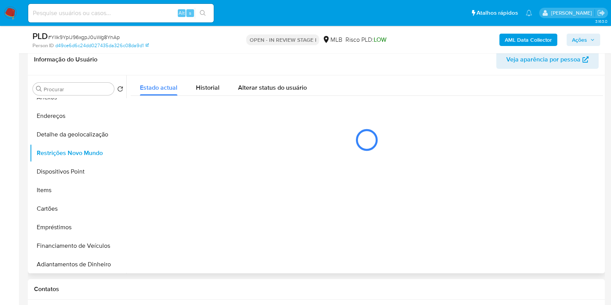
scroll to position [81, 0]
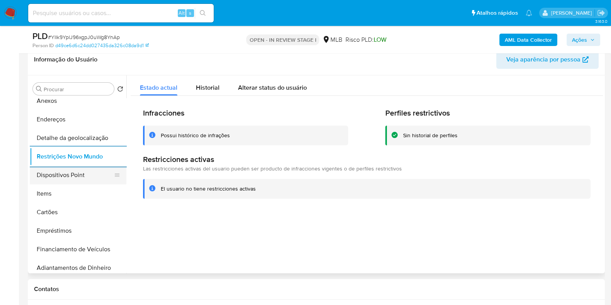
click at [84, 174] on button "Dispositivos Point" at bounding box center [75, 175] width 90 height 19
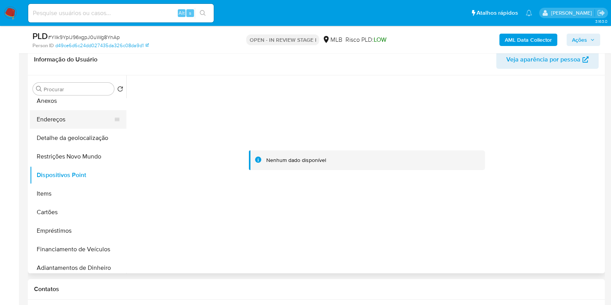
click at [96, 116] on button "Endereços" at bounding box center [75, 119] width 90 height 19
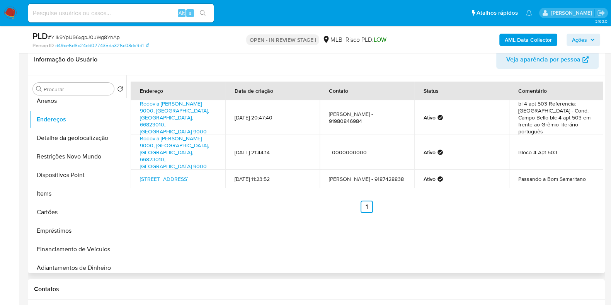
scroll to position [0, 0]
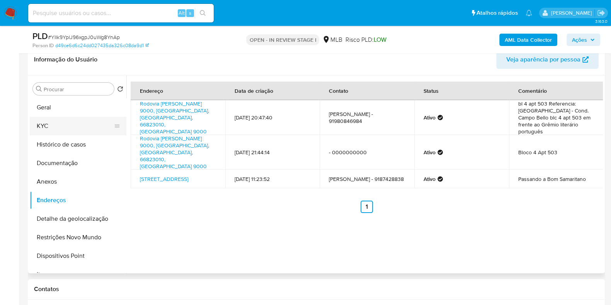
click at [94, 129] on button "KYC" at bounding box center [75, 126] width 90 height 19
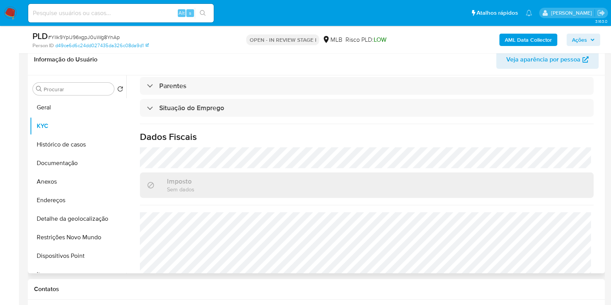
scroll to position [320, 0]
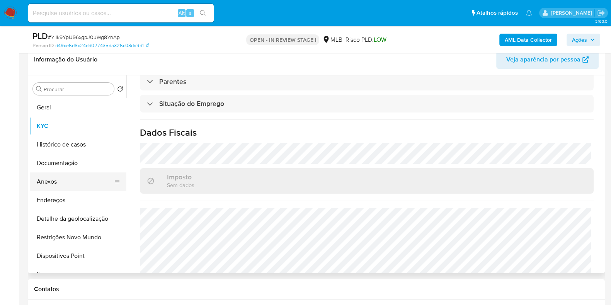
click at [77, 181] on button "Anexos" at bounding box center [75, 181] width 90 height 19
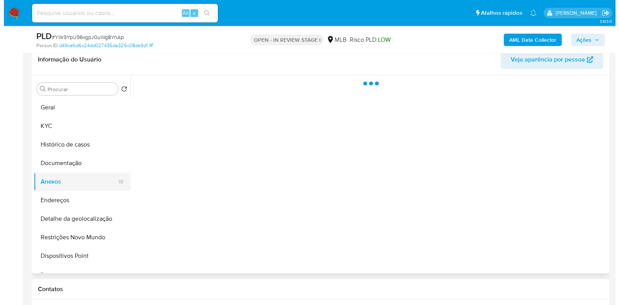
scroll to position [0, 0]
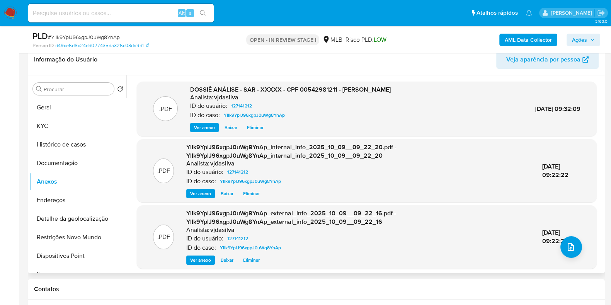
click at [253, 127] on span "Eliminar" at bounding box center [255, 128] width 17 height 8
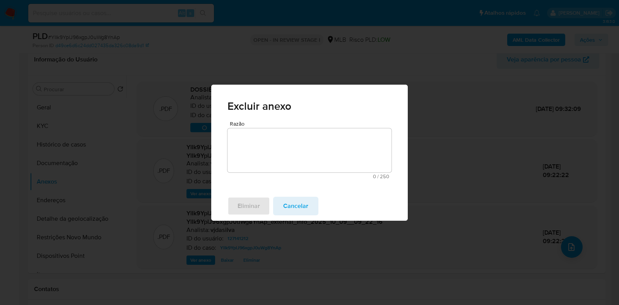
click at [254, 140] on textarea "Razão" at bounding box center [309, 150] width 164 height 44
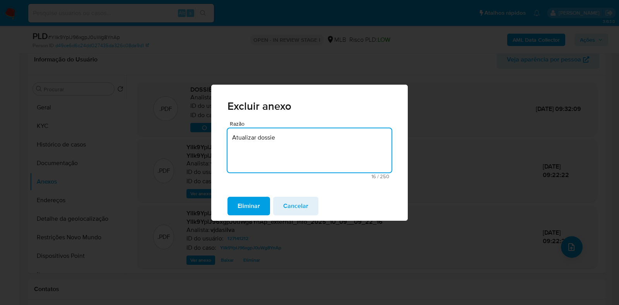
click at [269, 140] on textarea "Atualizar dossie" at bounding box center [309, 150] width 164 height 44
type textarea "Atualizar dossiê"
click at [260, 203] on span "Eliminar" at bounding box center [248, 206] width 22 height 17
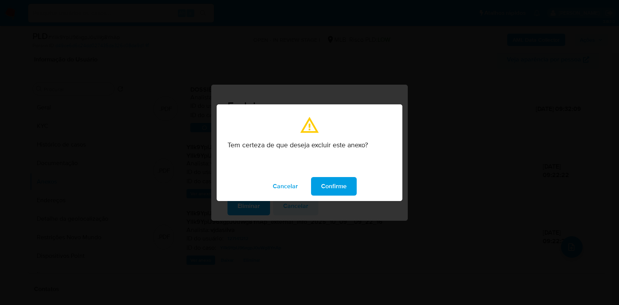
click at [346, 186] on button "Confirme" at bounding box center [334, 186] width 46 height 19
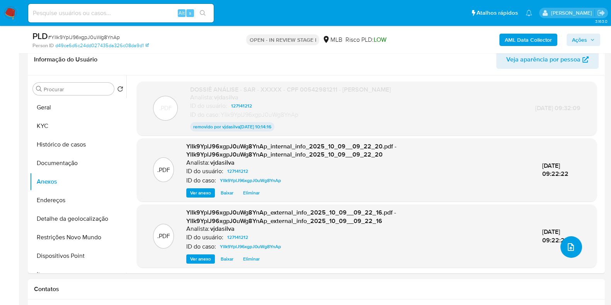
click at [568, 247] on icon "upload-file" at bounding box center [571, 246] width 9 height 9
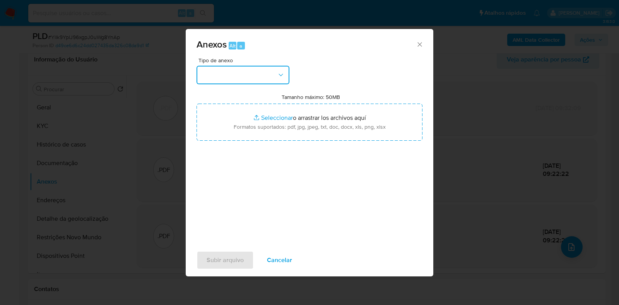
click at [276, 74] on button "button" at bounding box center [242, 75] width 93 height 19
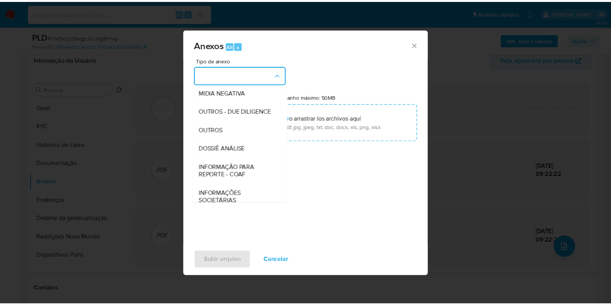
scroll to position [119, 0]
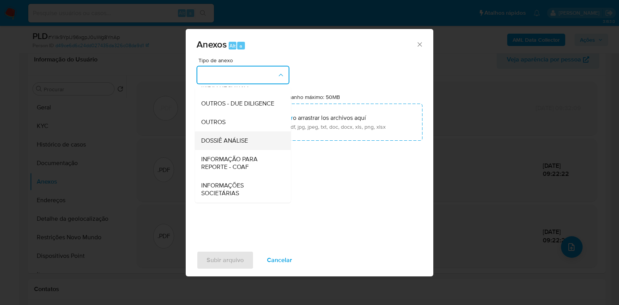
click at [257, 143] on div "DOSSIÊ ANÁLISE" at bounding box center [240, 140] width 79 height 19
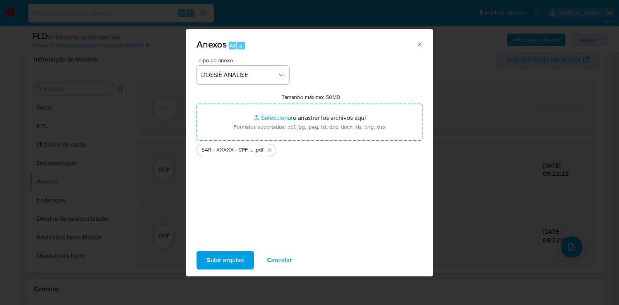
click at [232, 258] on span "Subir arquivo" at bounding box center [225, 260] width 37 height 17
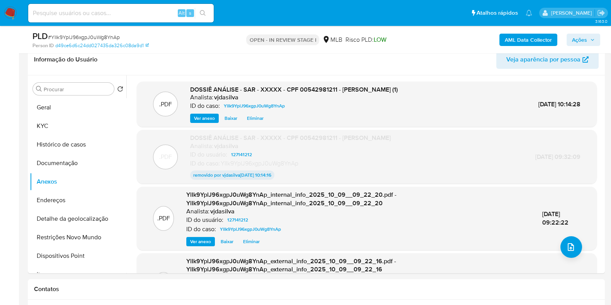
click at [578, 34] on span "Ações" at bounding box center [579, 40] width 15 height 12
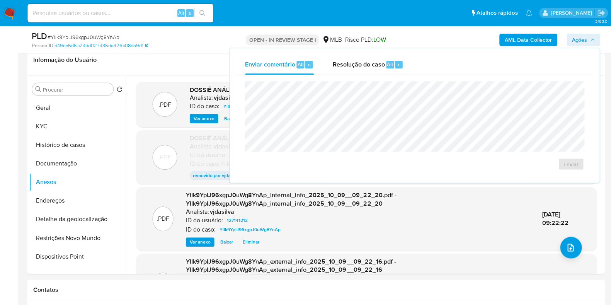
scroll to position [125, 0]
click at [371, 69] on div "Resolução do caso Alt r" at bounding box center [368, 65] width 71 height 20
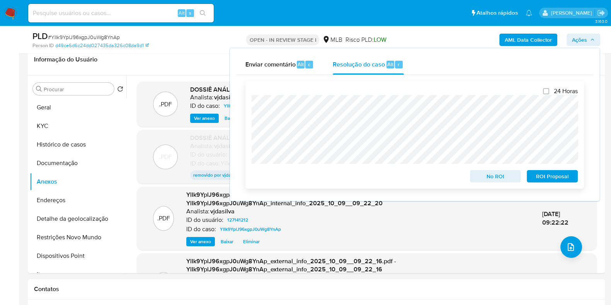
click at [539, 177] on span "ROI Proposal" at bounding box center [553, 176] width 40 height 11
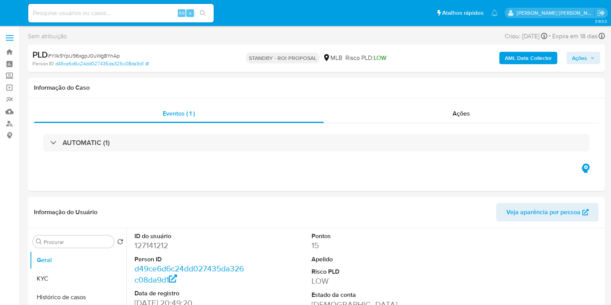
select select "10"
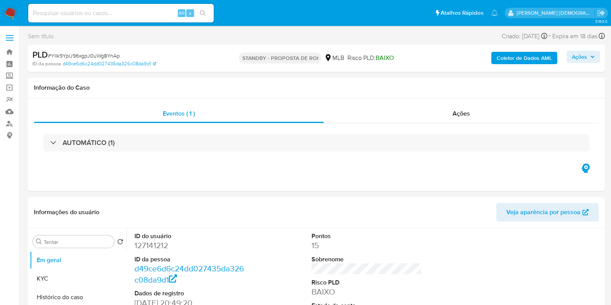
click at [102, 7] on div "Alt s" at bounding box center [121, 13] width 186 height 19
click at [8, 114] on link "Mulan" at bounding box center [46, 112] width 92 height 12
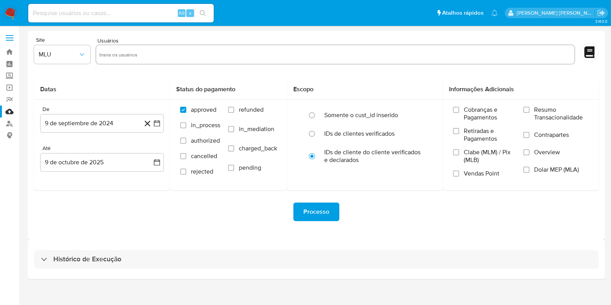
click at [104, 13] on input at bounding box center [121, 13] width 186 height 10
paste input "fKdsv0KtQ8zQOckyoz95lQM2"
type input "fKdsv0KtQ8zQOckyoz95lQM2"
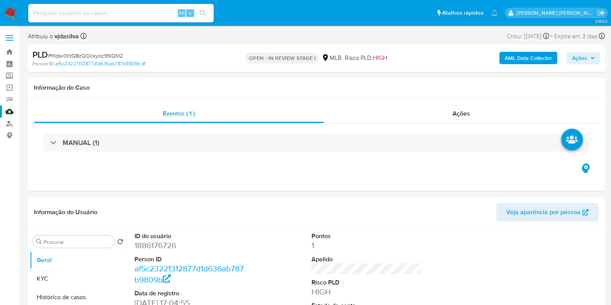
select select "10"
click at [10, 111] on link "Mulan" at bounding box center [46, 112] width 92 height 12
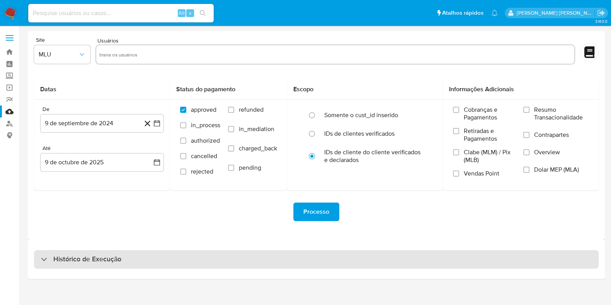
click at [236, 264] on div "Histórico de Execução" at bounding box center [316, 259] width 565 height 19
select select "10"
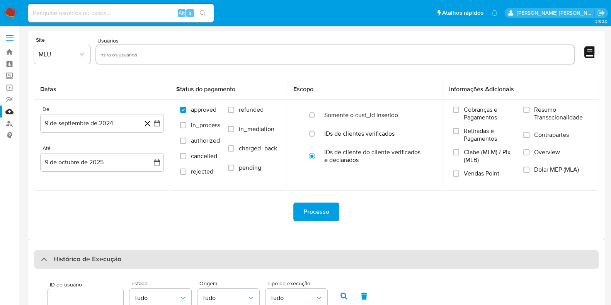
scroll to position [181, 0]
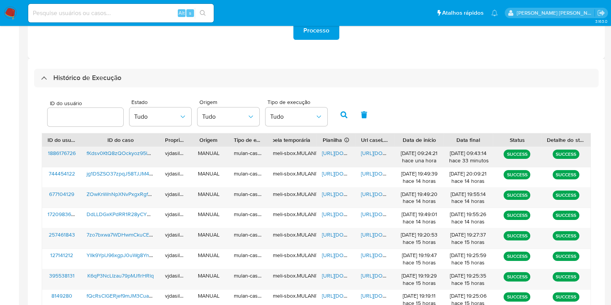
click at [365, 154] on span "https://docs.google.com/document/d/1G_OvCjSk9tQULpG35kwuiS8Z0OTUlW27IVvDyJ3IMIE…" at bounding box center [387, 153] width 53 height 8
click at [336, 152] on span "https://docs.google.com/spreadsheets/d/1OZs1kD6Dk64pU-sFYrJ-uqxh-PCVBQHcOzni-sB…" at bounding box center [348, 153] width 53 height 8
click at [367, 150] on span "https://docs.google.com/document/d/1G_OvCjSk9tQULpG35kwuiS8Z0OTUlW27IVvDyJ3IMIE…" at bounding box center [387, 153] width 53 height 8
click at [374, 152] on span "https://docs.google.com/document/d/1G_OvCjSk9tQULpG35kwuiS8Z0OTUlW27IVvDyJ3IMIE…" at bounding box center [387, 153] width 53 height 8
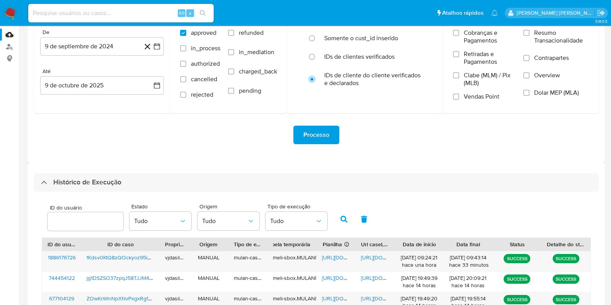
scroll to position [77, 0]
click at [138, 260] on span "fKdsv0KtQ8zQOckyoz95lQM2" at bounding box center [123, 258] width 72 height 8
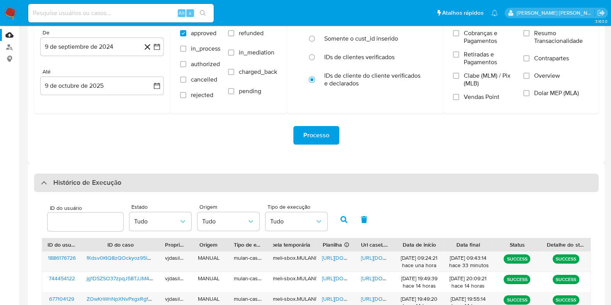
scroll to position [297, 0]
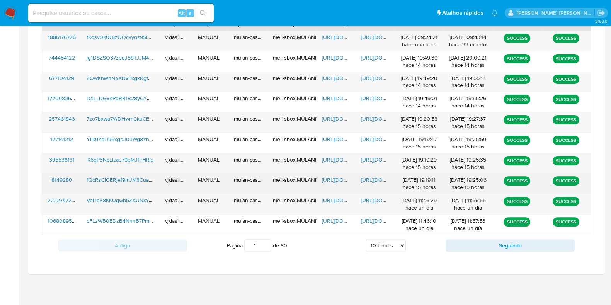
click at [368, 181] on span "https://docs.google.com/document/d/1bv3CWStw5t_ATVC3_vcLqMCJm08FB5S5xXY_bLpqaoA…" at bounding box center [387, 180] width 53 height 8
click at [334, 176] on span "https://docs.google.com/spreadsheets/d/1Uozs5jU0_iy8riA4vAQofgwx9Jriy8yf4rMgT9W…" at bounding box center [348, 180] width 53 height 8
click at [130, 177] on span "fQcRsClGERjef9mJM3Cuaf53" at bounding box center [122, 180] width 70 height 8
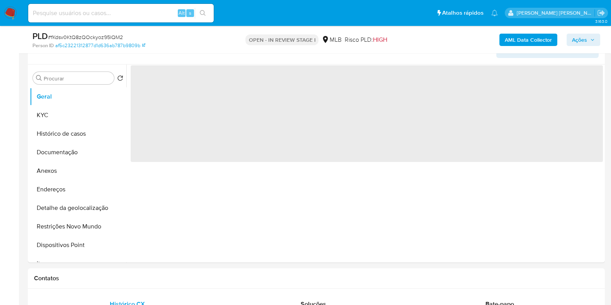
select select "10"
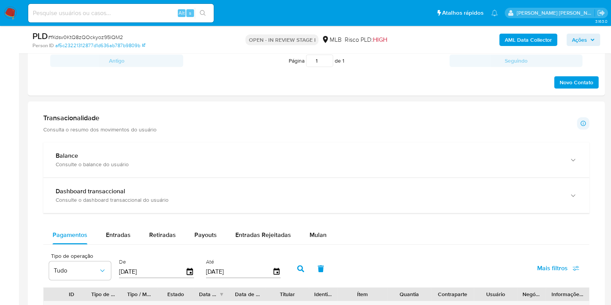
scroll to position [464, 0]
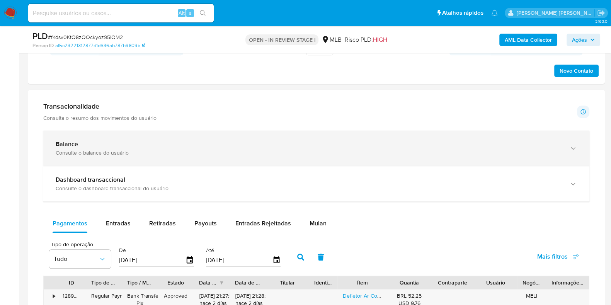
click at [548, 149] on div "Consulte o balance do usuário" at bounding box center [309, 152] width 506 height 7
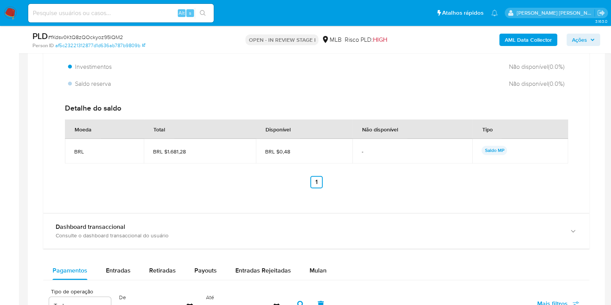
scroll to position [669, 0]
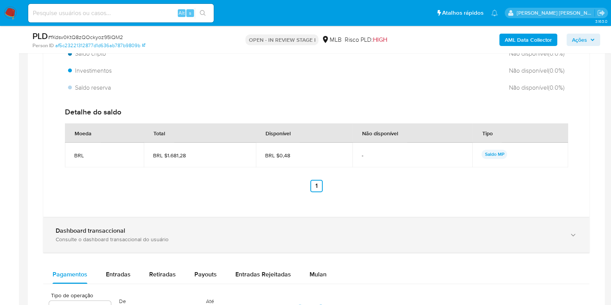
click at [515, 237] on div "Consulte o dashboard transaccional do usuário" at bounding box center [309, 239] width 506 height 7
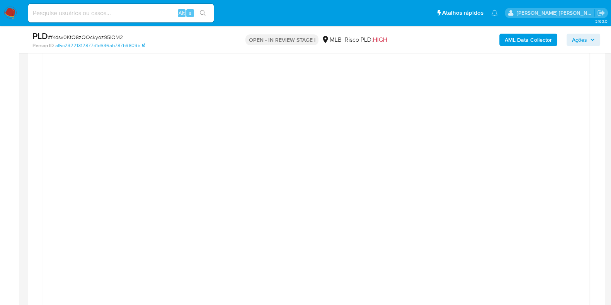
scroll to position [876, 0]
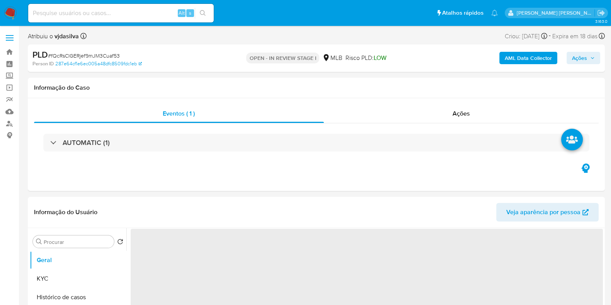
select select "10"
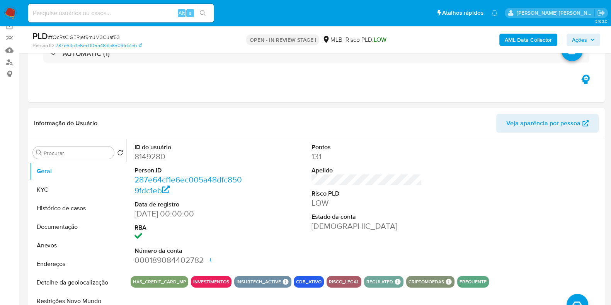
scroll to position [85, 0]
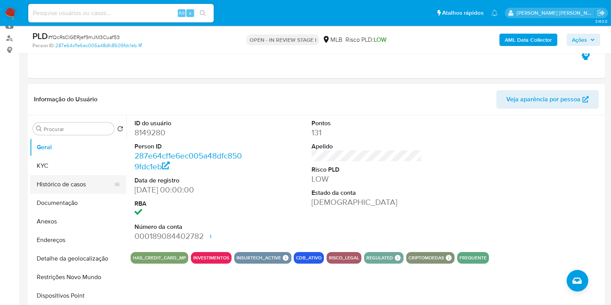
click at [84, 184] on button "Histórico de casos" at bounding box center [75, 184] width 90 height 19
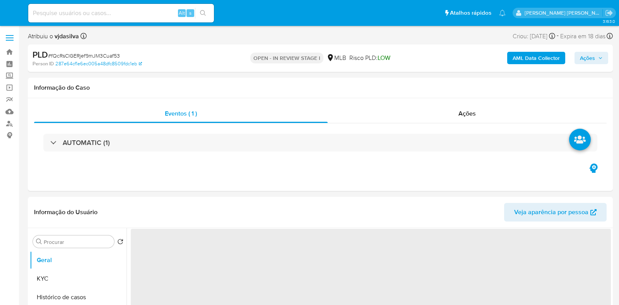
select select "10"
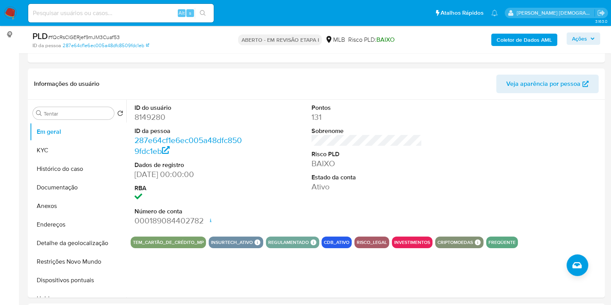
scroll to position [106, 0]
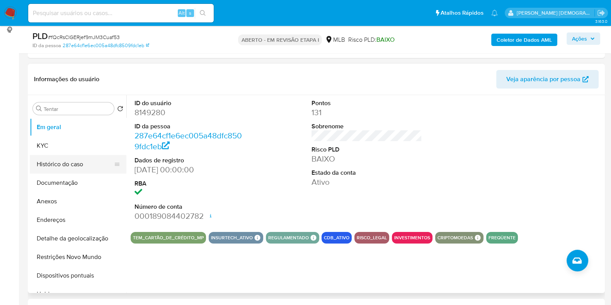
click at [83, 171] on button "Histórico do caso" at bounding box center [75, 164] width 90 height 19
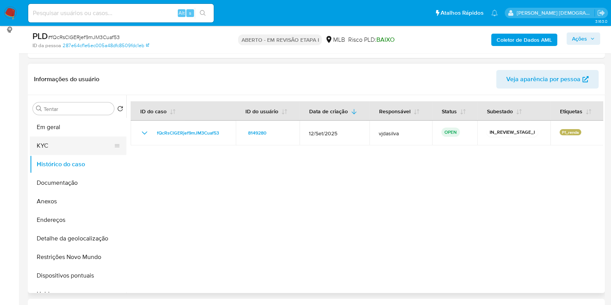
click at [77, 148] on button "KYC" at bounding box center [75, 146] width 90 height 19
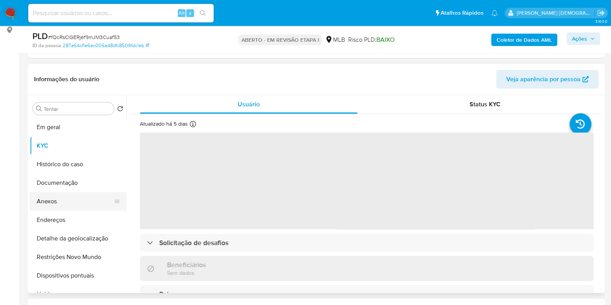
click at [72, 198] on button "Anexos" at bounding box center [75, 201] width 90 height 19
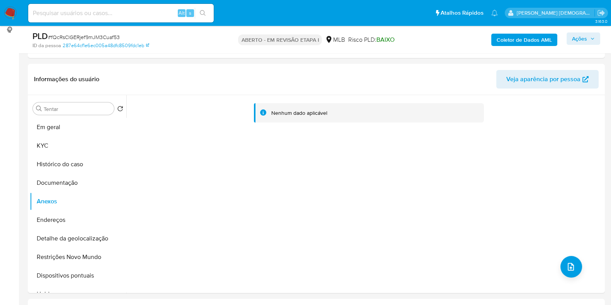
click at [501, 42] on font "Coletor de Dados AML" at bounding box center [524, 40] width 55 height 12
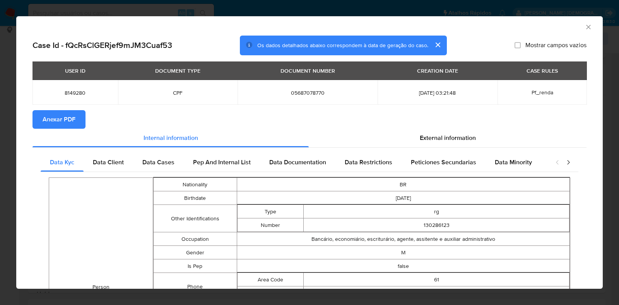
click at [68, 117] on span "Anexar PDF" at bounding box center [59, 119] width 33 height 17
click at [584, 25] on icon "Fechar a janela" at bounding box center [588, 27] width 8 height 8
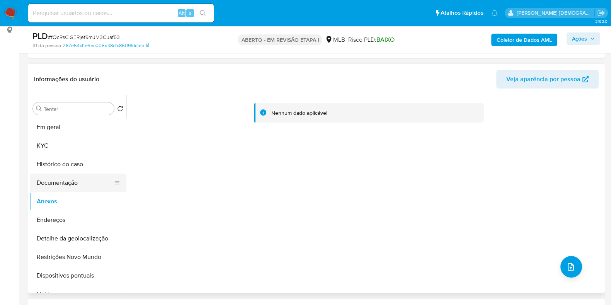
click at [63, 183] on button "Documentação" at bounding box center [75, 183] width 90 height 19
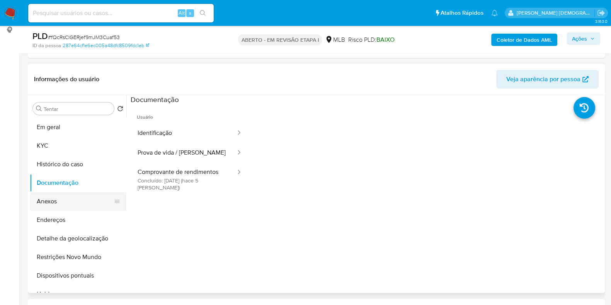
click at [61, 198] on button "Anexos" at bounding box center [75, 201] width 90 height 19
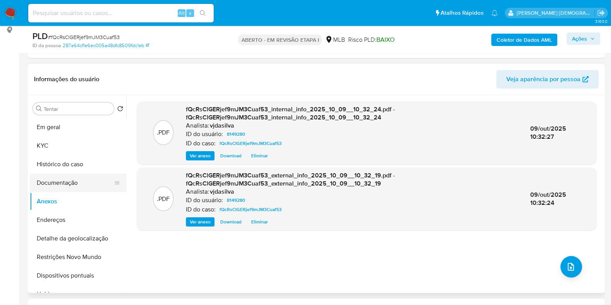
click at [64, 184] on button "Documentação" at bounding box center [75, 183] width 90 height 19
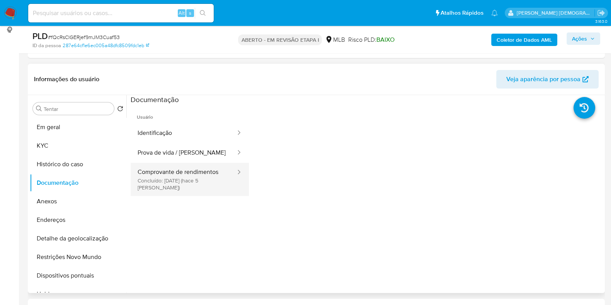
click at [221, 173] on button "Comprovante de rendimentos Concluído: 04/10/2025 (hace 5 días)" at bounding box center [184, 179] width 106 height 33
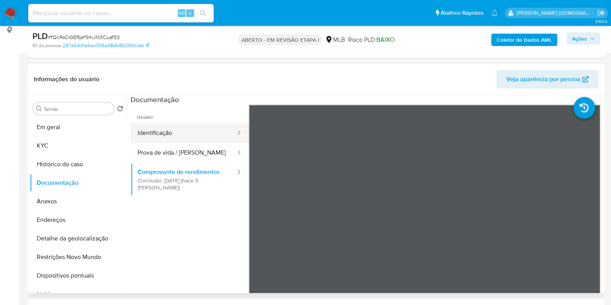
click at [167, 131] on button "Identificação" at bounding box center [184, 133] width 106 height 20
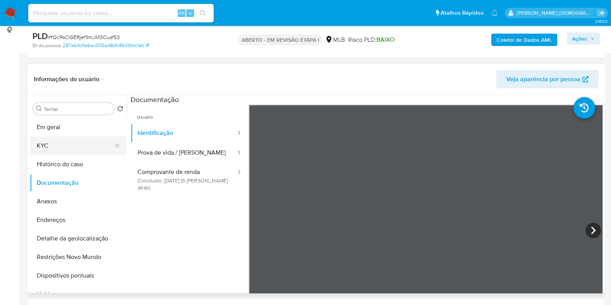
click at [57, 148] on button "KYC" at bounding box center [75, 146] width 90 height 19
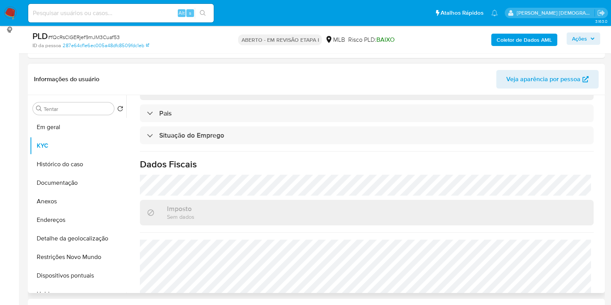
scroll to position [331, 0]
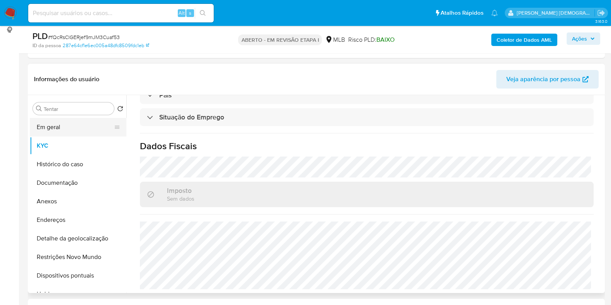
click at [63, 133] on button "Em geral" at bounding box center [75, 127] width 90 height 19
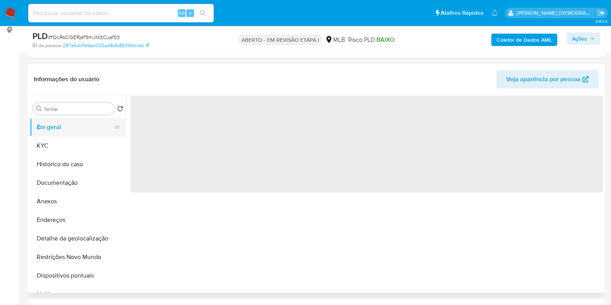
scroll to position [0, 0]
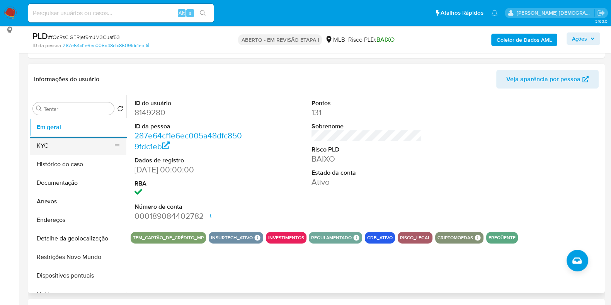
click at [64, 149] on button "KYC" at bounding box center [75, 146] width 90 height 19
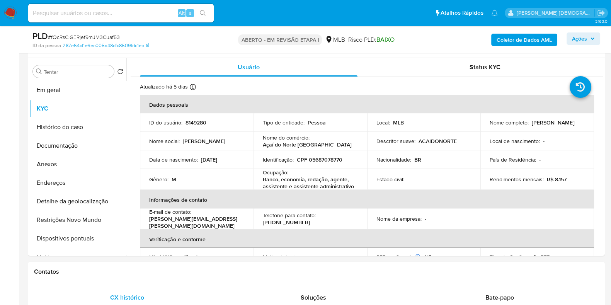
scroll to position [147, 0]
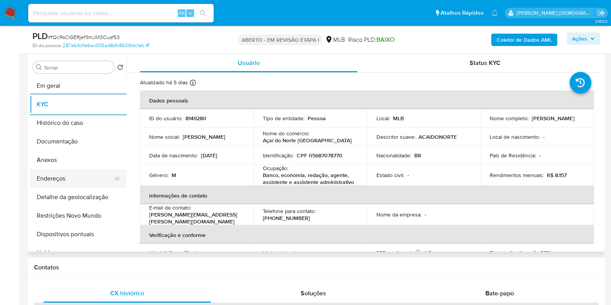
click at [82, 184] on button "Endereços" at bounding box center [75, 178] width 90 height 19
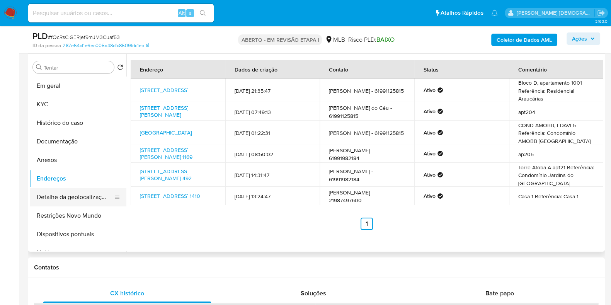
click at [106, 198] on button "Detalhe da geolocalização" at bounding box center [75, 197] width 90 height 19
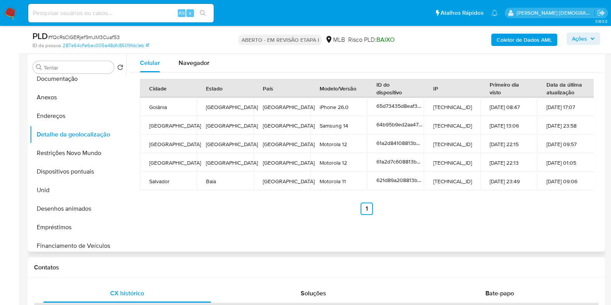
scroll to position [63, 0]
click at [203, 65] on font "Navegador" at bounding box center [194, 62] width 31 height 9
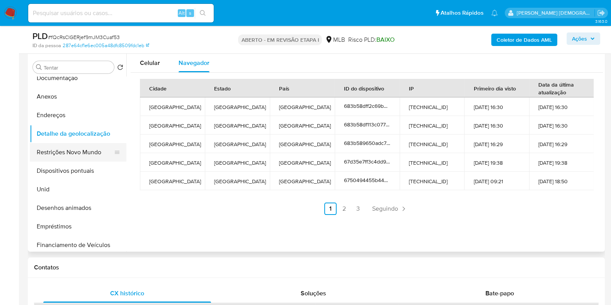
click at [77, 155] on button "Restrições Novo Mundo" at bounding box center [75, 152] width 90 height 19
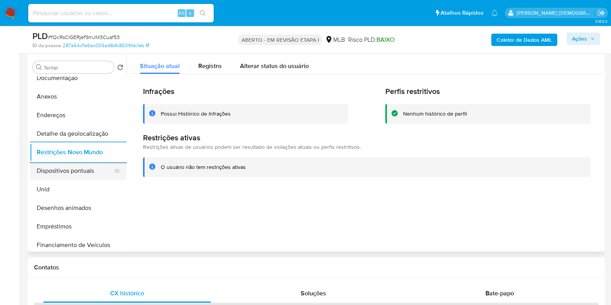
click at [86, 169] on button "Dispositivos pontuais" at bounding box center [75, 171] width 90 height 19
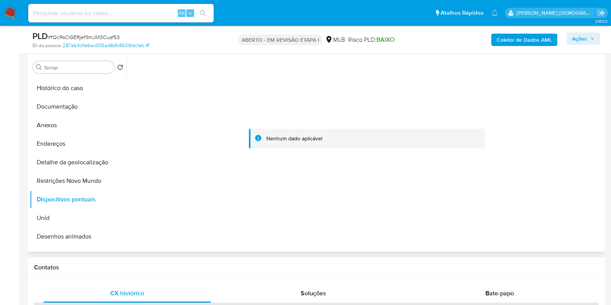
scroll to position [0, 0]
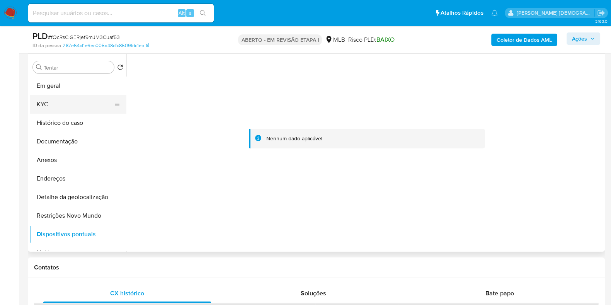
click at [77, 108] on button "KYC" at bounding box center [75, 104] width 90 height 19
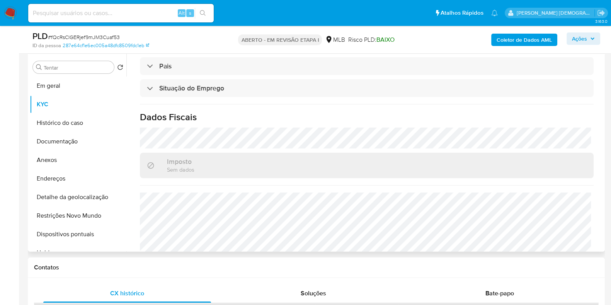
scroll to position [320, 0]
click at [91, 158] on button "Anexos" at bounding box center [75, 160] width 90 height 19
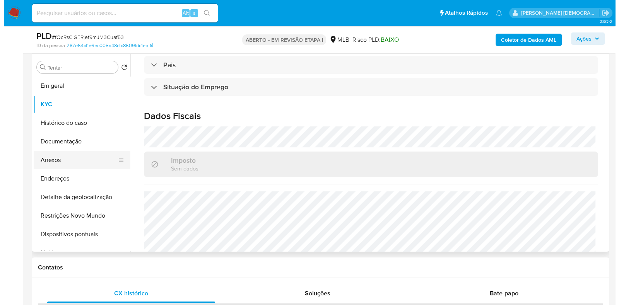
scroll to position [0, 0]
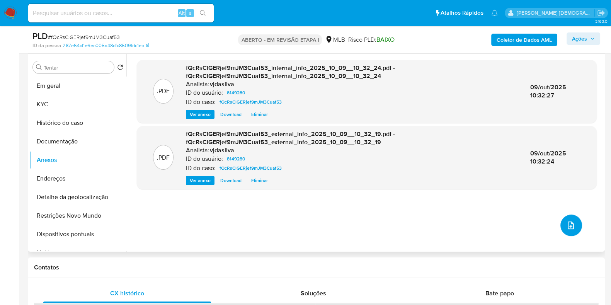
click at [567, 221] on span "upload de arquivo" at bounding box center [571, 225] width 9 height 9
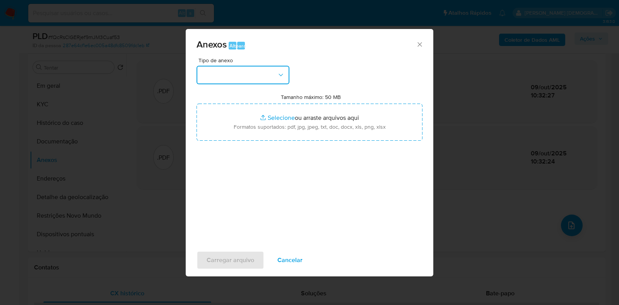
click at [288, 71] on button "button" at bounding box center [242, 75] width 93 height 19
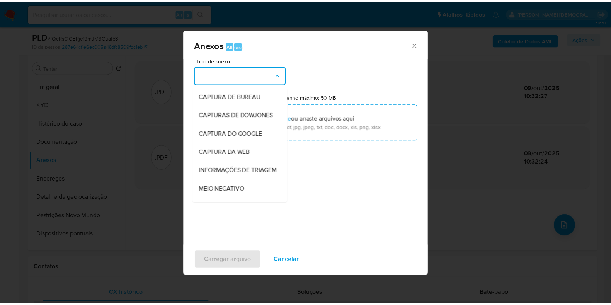
scroll to position [127, 0]
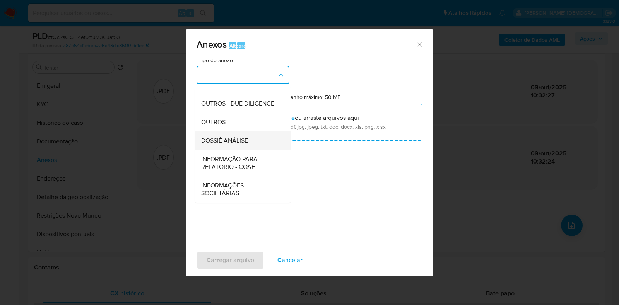
click at [249, 140] on div "DOSSIÊ ANÁLISE" at bounding box center [240, 140] width 79 height 19
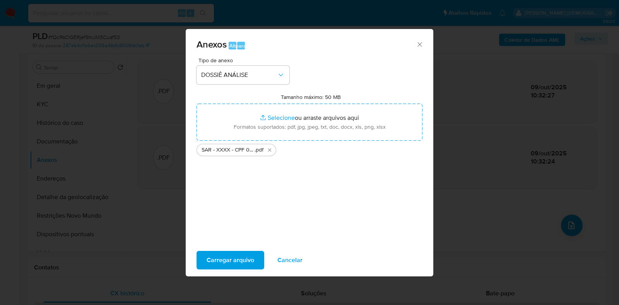
click at [230, 255] on font "Carregar arquivo" at bounding box center [231, 260] width 48 height 19
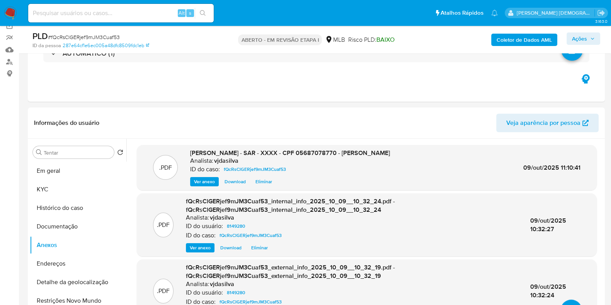
scroll to position [50, 0]
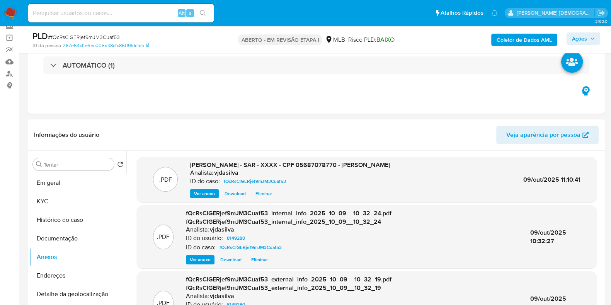
click at [585, 36] on font "Ações" at bounding box center [579, 38] width 15 height 12
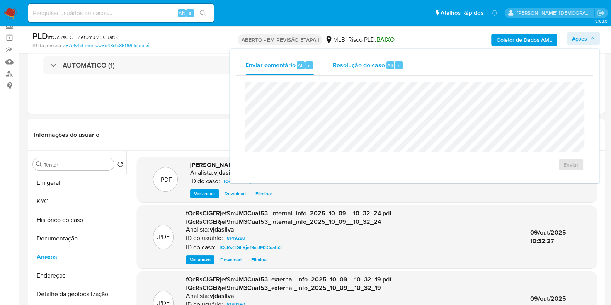
click at [359, 66] on font "Resolução do caso" at bounding box center [359, 65] width 52 height 9
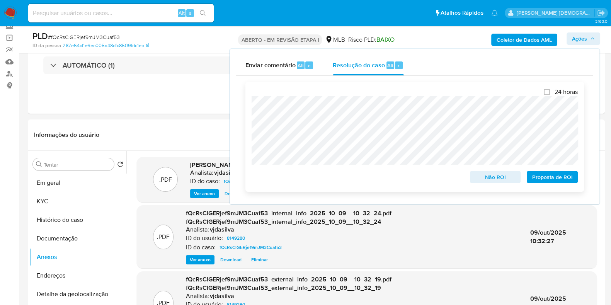
click at [553, 179] on font "Proposta de ROI" at bounding box center [553, 177] width 41 height 12
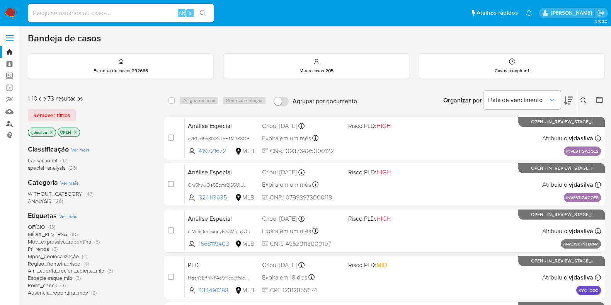
click at [11, 122] on link "Localizador de pessoas" at bounding box center [46, 124] width 92 height 12
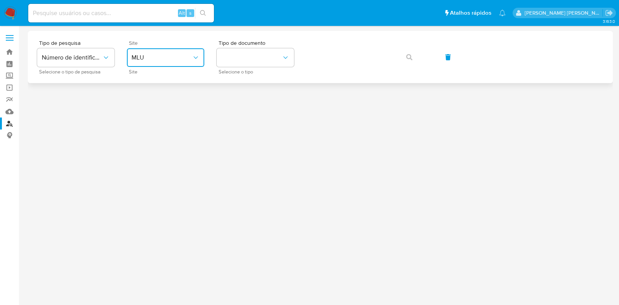
click at [158, 59] on span "MLU" at bounding box center [161, 58] width 60 height 8
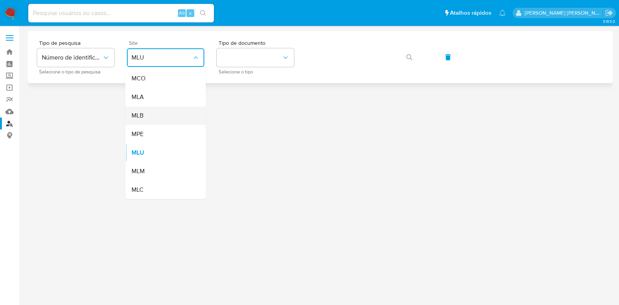
click at [164, 116] on div "MLB" at bounding box center [162, 115] width 63 height 19
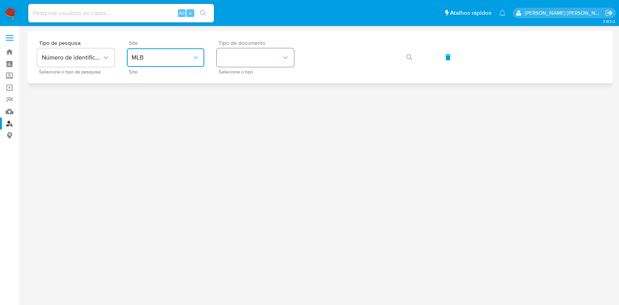
click at [269, 58] on button "identificationType" at bounding box center [255, 57] width 77 height 19
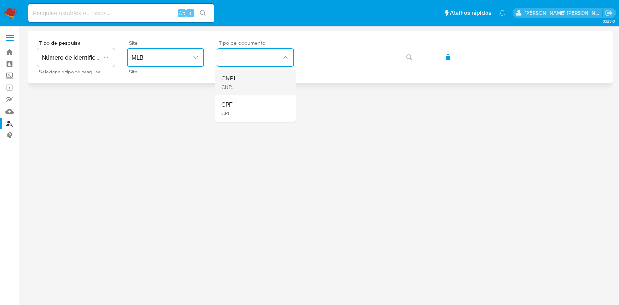
click at [254, 81] on div "CNPJ CNPJ" at bounding box center [252, 82] width 63 height 26
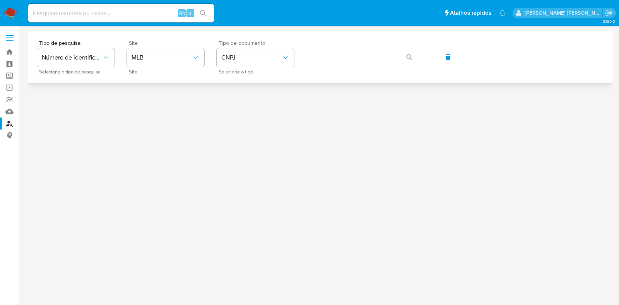
click at [261, 42] on span "Tipo de documento" at bounding box center [256, 42] width 77 height 5
click at [261, 58] on span "CNPJ" at bounding box center [251, 58] width 60 height 8
click at [252, 109] on div "CPF CPF" at bounding box center [252, 109] width 63 height 26
click at [410, 55] on icon "button" at bounding box center [409, 57] width 6 height 6
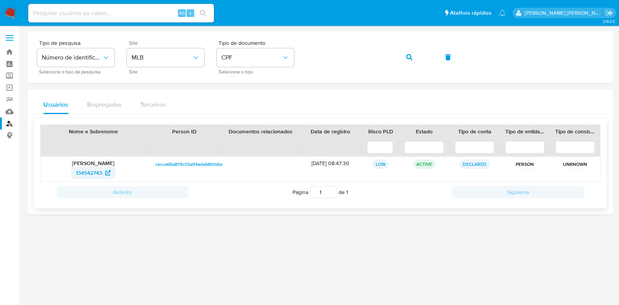
click at [90, 173] on span "134542743" at bounding box center [89, 173] width 26 height 12
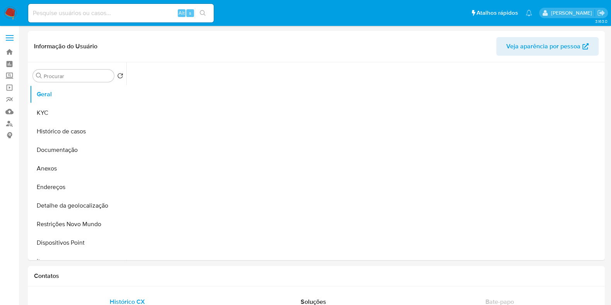
select select "10"
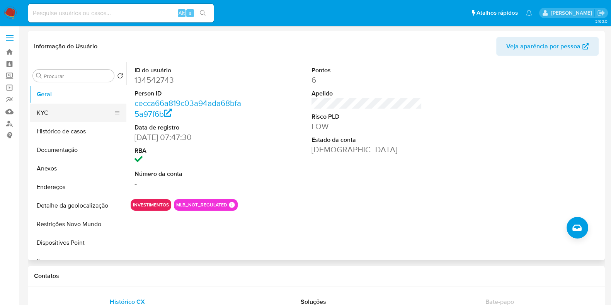
click at [94, 111] on button "KYC" at bounding box center [75, 113] width 90 height 19
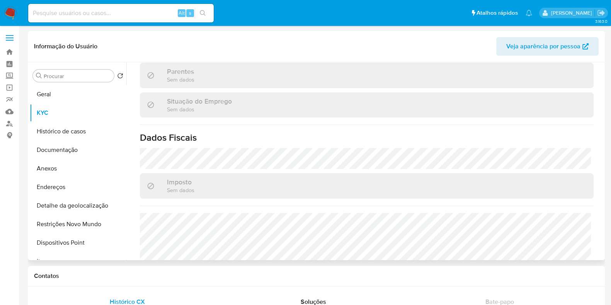
scroll to position [333, 0]
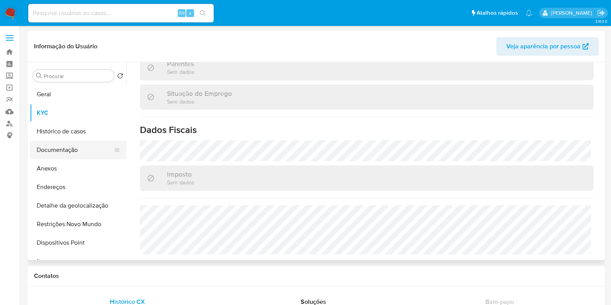
click at [77, 148] on button "Documentação" at bounding box center [75, 150] width 90 height 19
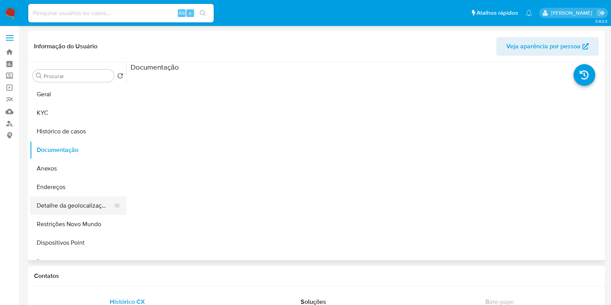
click at [77, 214] on button "Detalhe da geolocalização" at bounding box center [75, 205] width 90 height 19
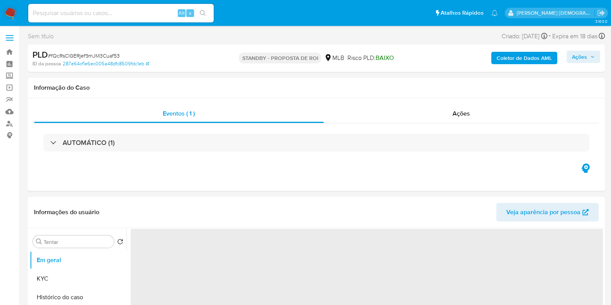
select select "10"
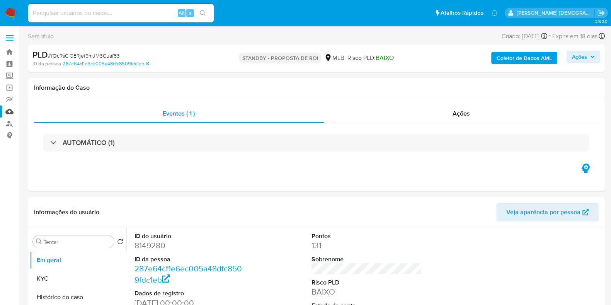
click at [9, 113] on link "Mulan" at bounding box center [46, 112] width 92 height 12
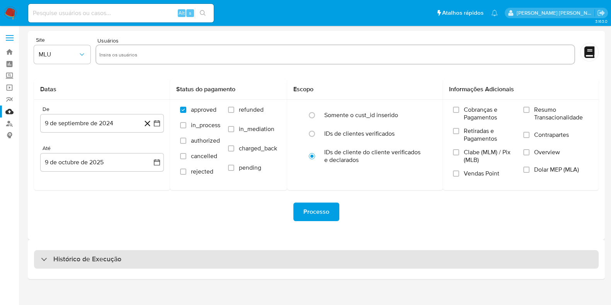
click at [178, 254] on div "Histórico de Execução" at bounding box center [316, 259] width 565 height 19
select select "10"
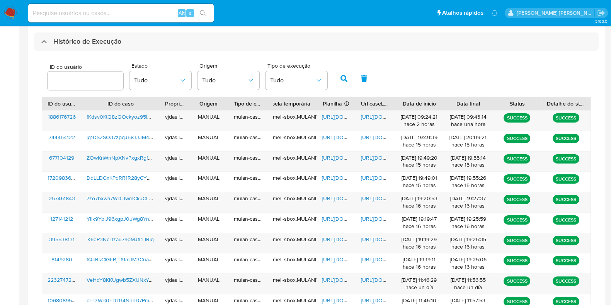
scroll to position [218, 0]
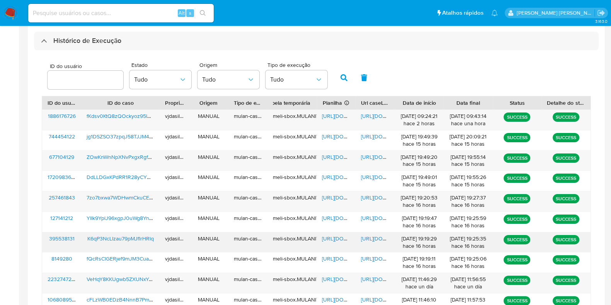
click at [367, 240] on span "https://docs.google.com/document/d/1XUwk5BzaNMQCtV2MIEDym6UWd-GQRghYjUkLSnane4k…" at bounding box center [387, 239] width 53 height 8
click at [338, 237] on span "https://docs.google.com/spreadsheets/d/18-cJUCaOPhu5CnOT0eEXw0bDHa5JSJ1Q60rA8vO…" at bounding box center [348, 239] width 53 height 8
click at [139, 237] on span "K6qP3NcLIzau79pMJflrHRlq" at bounding box center [120, 239] width 67 height 8
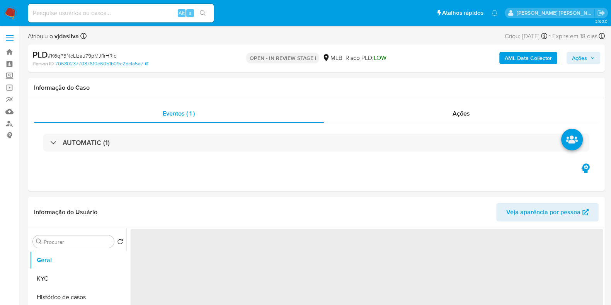
select select "10"
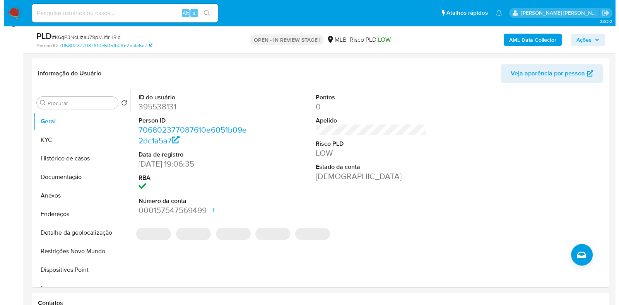
scroll to position [114, 0]
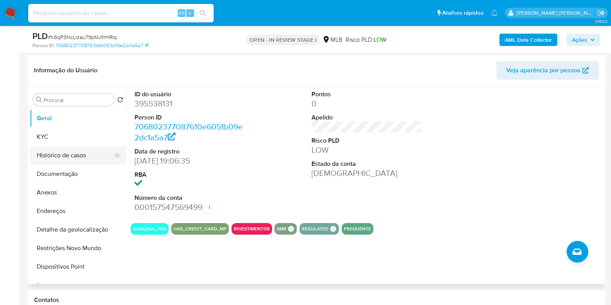
click at [68, 159] on button "Histórico de casos" at bounding box center [75, 155] width 90 height 19
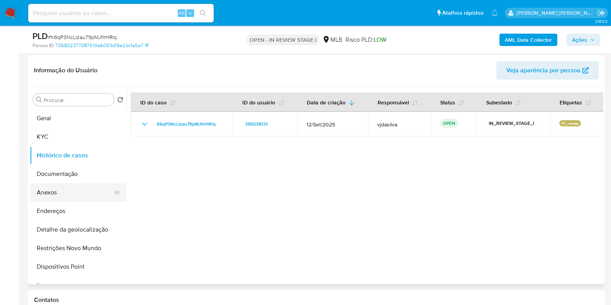
click at [65, 195] on button "Anexos" at bounding box center [75, 192] width 90 height 19
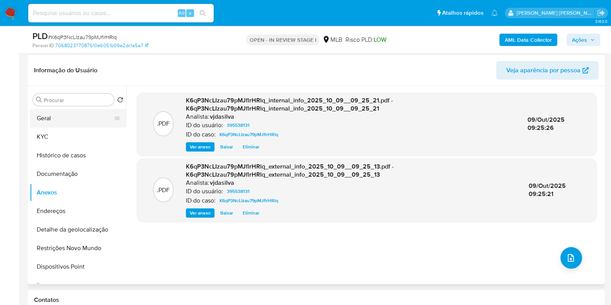
click at [68, 113] on button "Geral" at bounding box center [75, 118] width 90 height 19
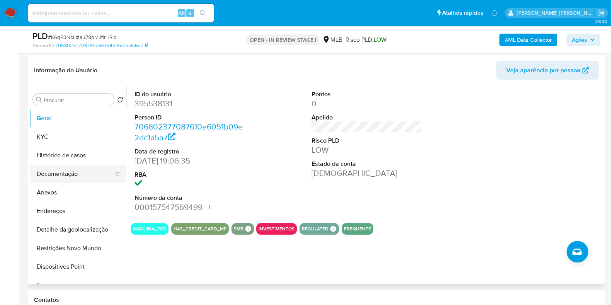
click at [77, 175] on button "Documentação" at bounding box center [75, 174] width 90 height 19
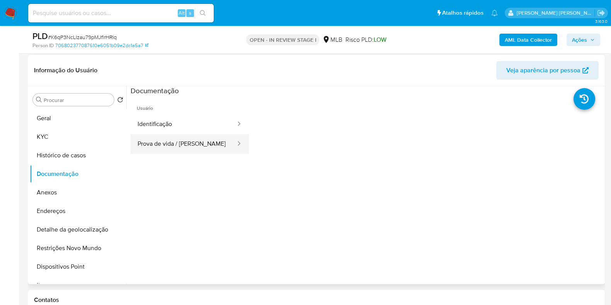
click at [145, 139] on button "Prova de vida / [PERSON_NAME]" at bounding box center [184, 144] width 106 height 20
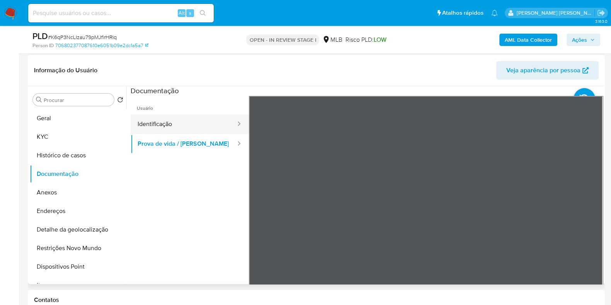
click at [156, 118] on button "Identificação" at bounding box center [184, 124] width 106 height 20
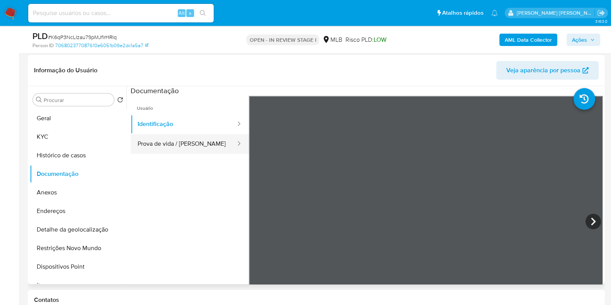
click at [180, 151] on button "Prova de vida / [PERSON_NAME]" at bounding box center [184, 144] width 106 height 20
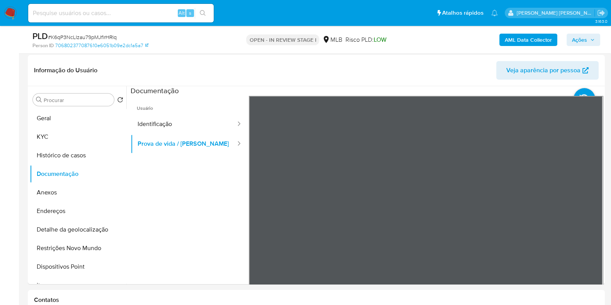
drag, startPoint x: 365, startPoint y: 94, endPoint x: 550, endPoint y: 65, distance: 187.8
click at [550, 65] on span "Veja aparência por pessoa" at bounding box center [544, 70] width 74 height 19
click at [526, 71] on span "Veja aparência por pessoa" at bounding box center [544, 70] width 74 height 19
click at [577, 92] on icon at bounding box center [585, 99] width 22 height 22
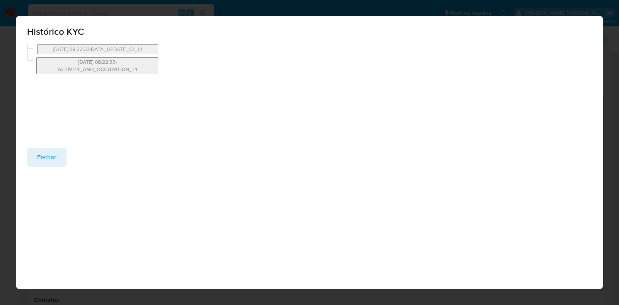
click at [116, 69] on button "[DATE] 08:22:33-ACTIVITY_AND_OCCUPATION_L1" at bounding box center [97, 65] width 122 height 17
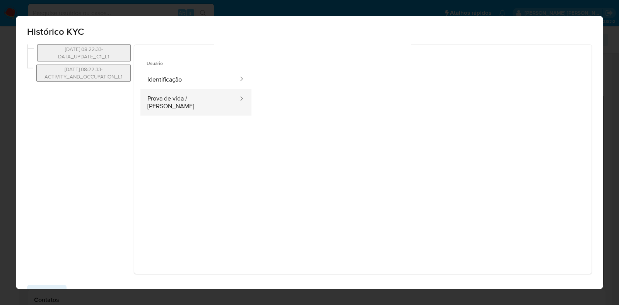
click at [210, 99] on button "Prova de vida / [PERSON_NAME]" at bounding box center [189, 102] width 99 height 26
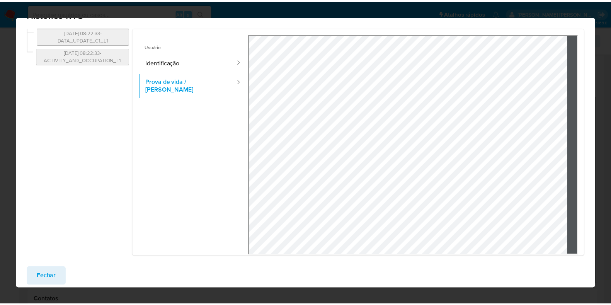
scroll to position [25, 0]
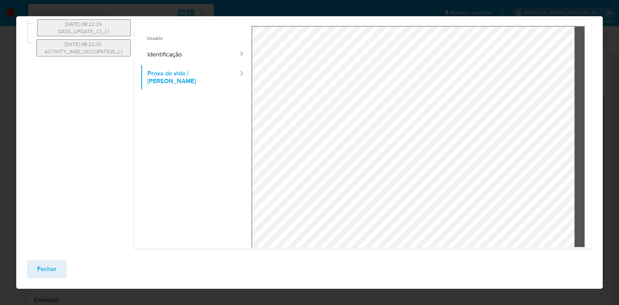
click at [48, 265] on span "Fechar" at bounding box center [46, 269] width 19 height 17
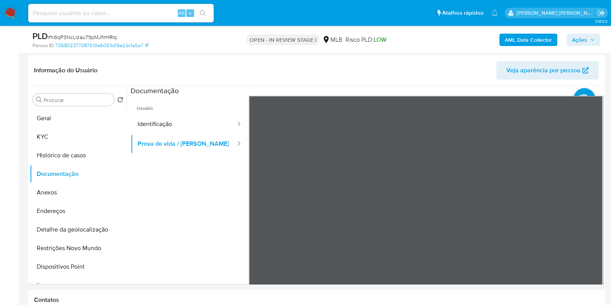
scroll to position [363, 0]
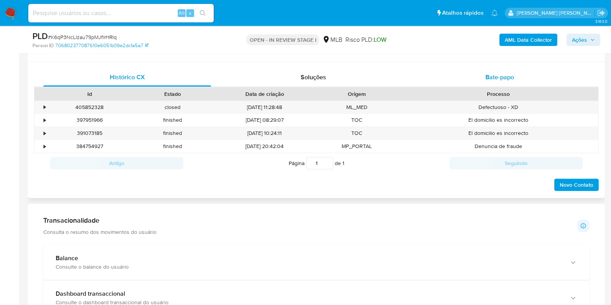
click at [491, 74] on span "Bate-papo" at bounding box center [500, 77] width 29 height 9
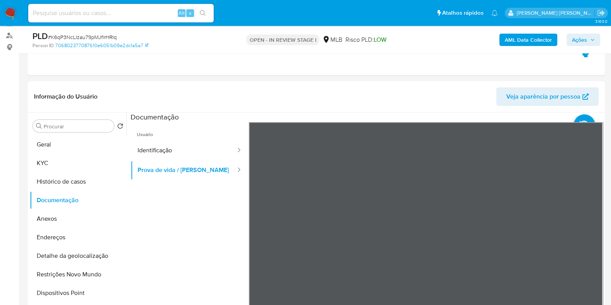
scroll to position [90, 0]
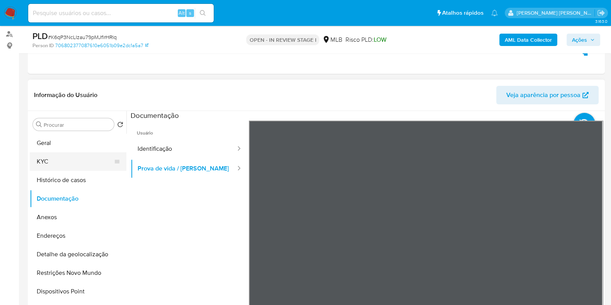
click at [46, 161] on button "KYC" at bounding box center [75, 161] width 90 height 19
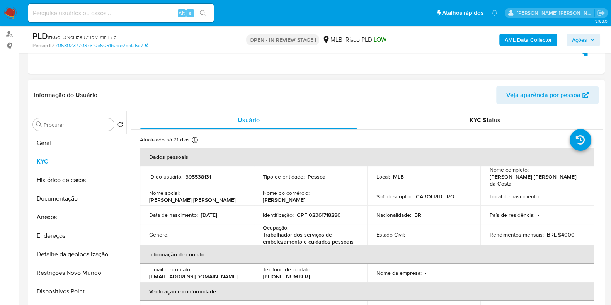
click at [336, 240] on p "Trabalhador dos serviços de embelezamento e cuidados pessoais" at bounding box center [309, 238] width 92 height 14
copy div "Ocupação : Trabalhador dos serviços de embelezamento e cuidados pessoais"
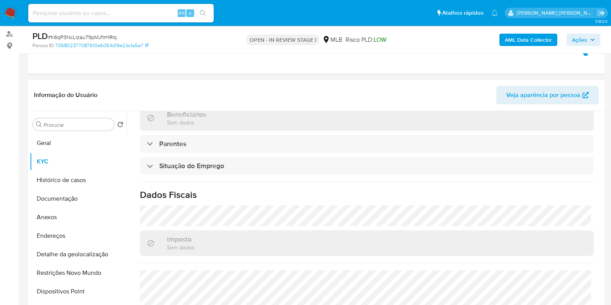
scroll to position [327, 0]
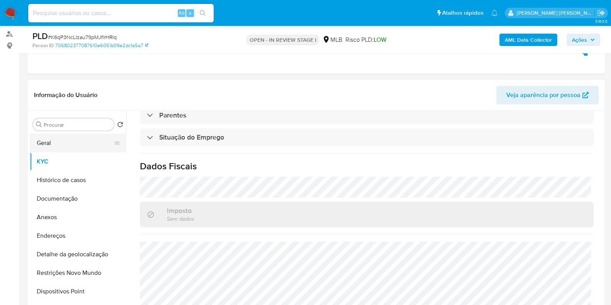
click at [73, 145] on button "Geral" at bounding box center [75, 143] width 90 height 19
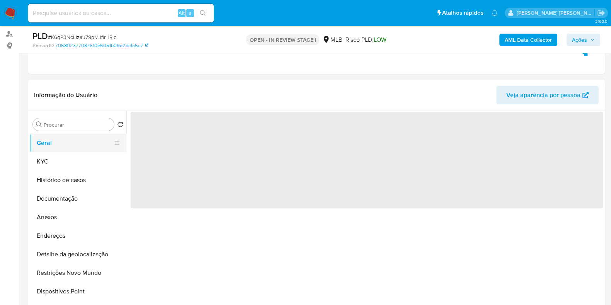
scroll to position [0, 0]
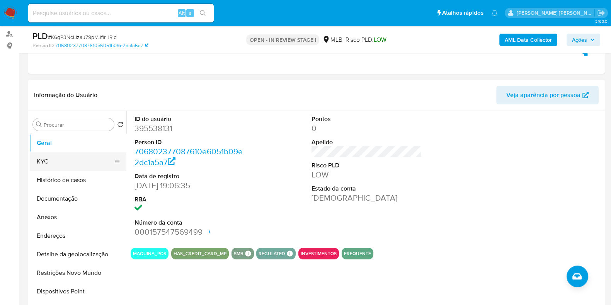
click at [70, 164] on button "KYC" at bounding box center [75, 161] width 90 height 19
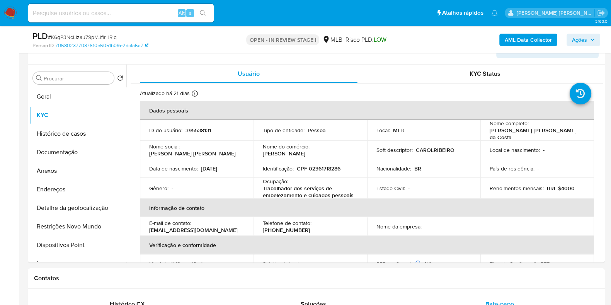
scroll to position [141, 0]
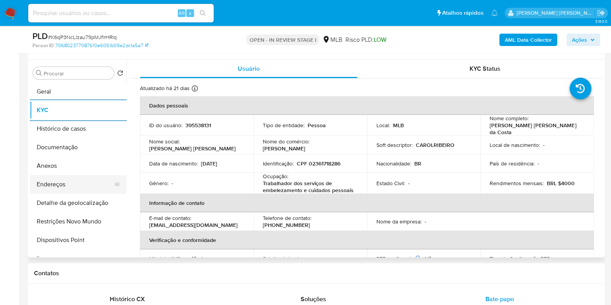
click at [86, 184] on button "Endereços" at bounding box center [75, 184] width 90 height 19
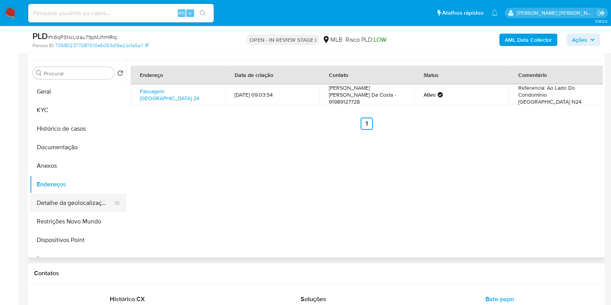
click at [87, 204] on button "Detalhe da geolocalização" at bounding box center [75, 203] width 90 height 19
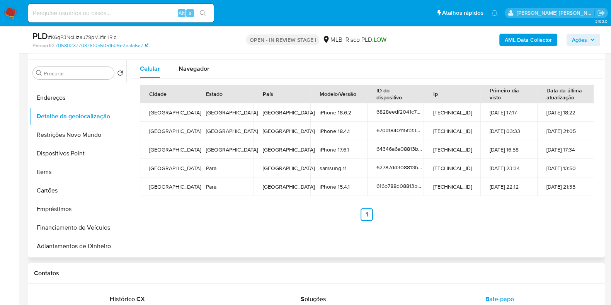
scroll to position [87, 0]
click at [97, 136] on button "Restrições Novo Mundo" at bounding box center [75, 135] width 90 height 19
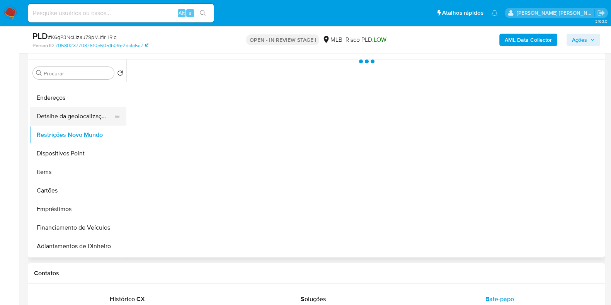
click at [97, 121] on button "Detalhe da geolocalização" at bounding box center [75, 116] width 90 height 19
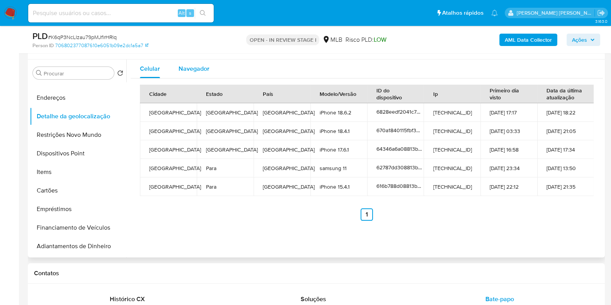
click at [209, 70] on button "Navegador" at bounding box center [193, 69] width 49 height 19
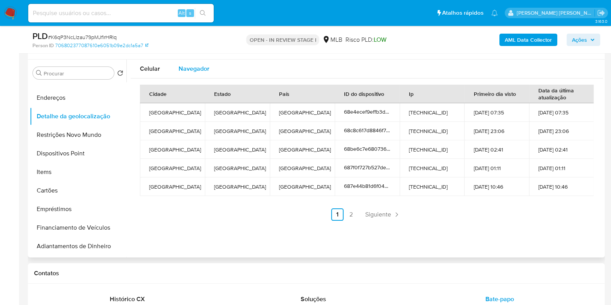
type button "1"
click at [84, 131] on button "Restrições Novo Mundo" at bounding box center [75, 135] width 90 height 19
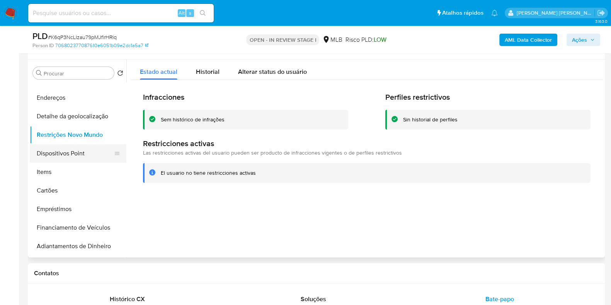
click at [63, 157] on button "Dispositivos Point" at bounding box center [75, 153] width 90 height 19
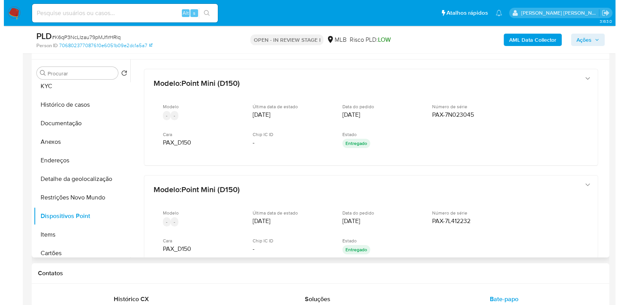
scroll to position [0, 0]
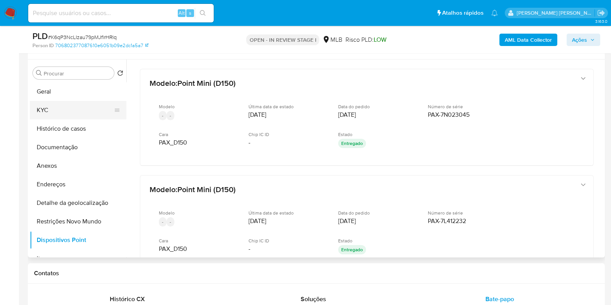
click at [96, 108] on button "KYC" at bounding box center [75, 110] width 90 height 19
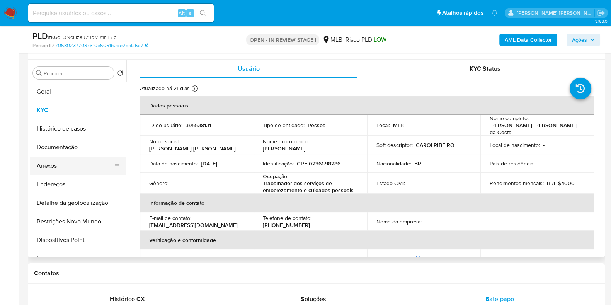
click at [57, 166] on button "Anexos" at bounding box center [75, 166] width 90 height 19
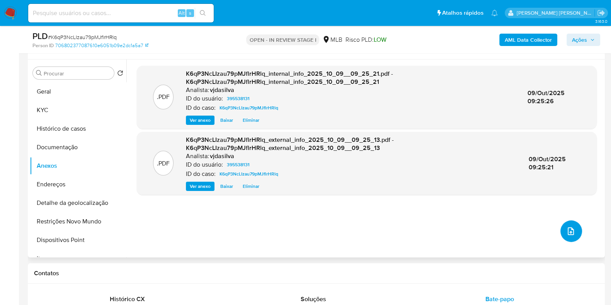
click at [561, 226] on button "upload-file" at bounding box center [572, 231] width 22 height 22
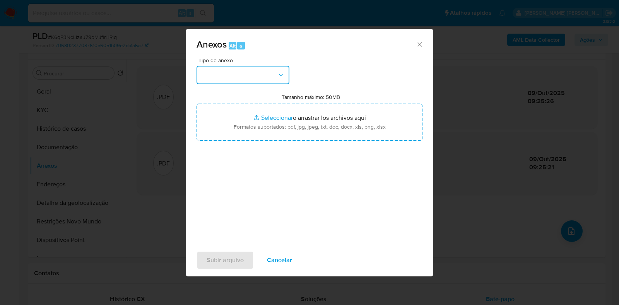
click at [271, 68] on button "button" at bounding box center [242, 75] width 93 height 19
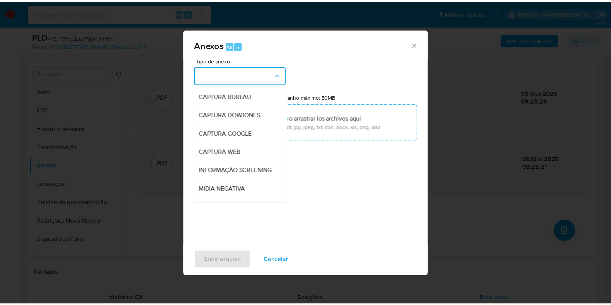
scroll to position [119, 0]
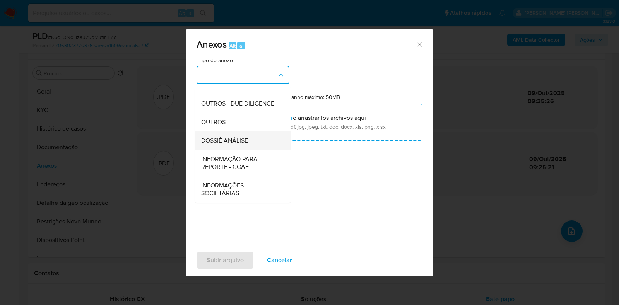
click at [255, 139] on div "DOSSIÊ ANÁLISE" at bounding box center [240, 140] width 79 height 19
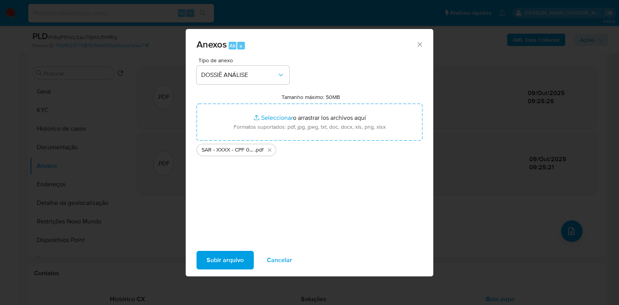
click at [224, 258] on span "Subir arquivo" at bounding box center [225, 260] width 37 height 17
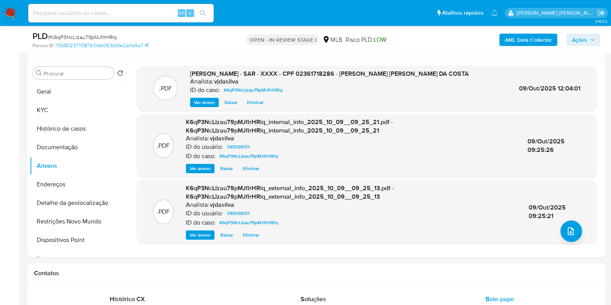
click at [585, 38] on span "Ações" at bounding box center [579, 40] width 15 height 12
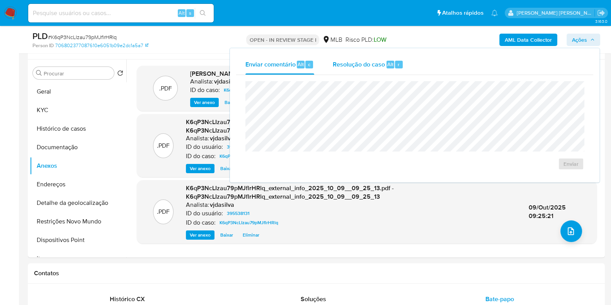
click at [351, 71] on div "Resolução do caso Alt r" at bounding box center [368, 65] width 71 height 20
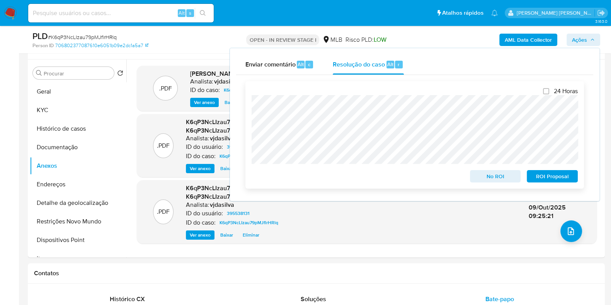
click at [563, 175] on span "ROI Proposal" at bounding box center [553, 176] width 40 height 11
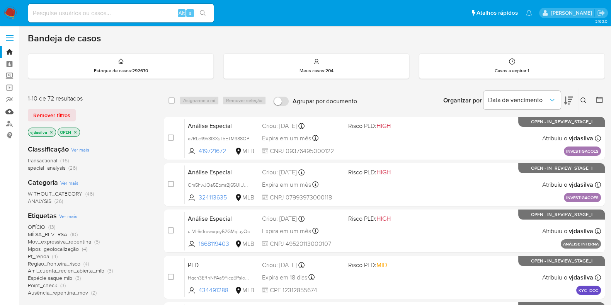
click at [10, 113] on link "Mulan" at bounding box center [46, 112] width 92 height 12
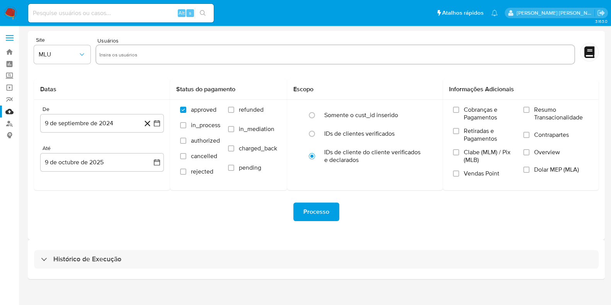
scroll to position [7, 0]
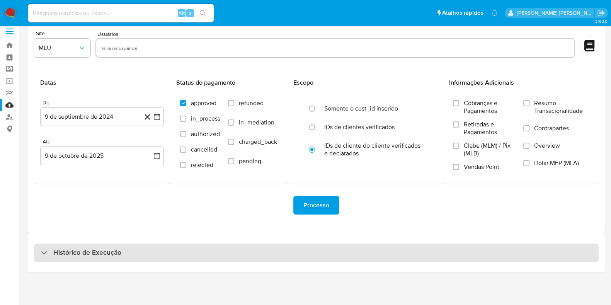
click at [260, 256] on div "Histórico de Execução" at bounding box center [316, 253] width 565 height 19
select select "10"
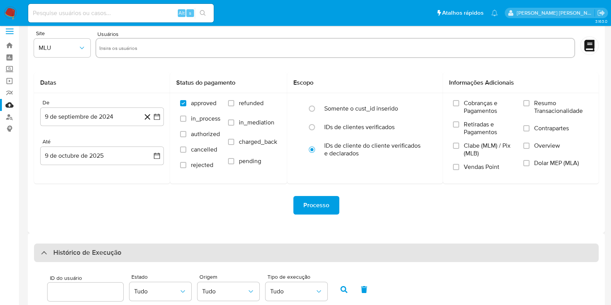
scroll to position [181, 0]
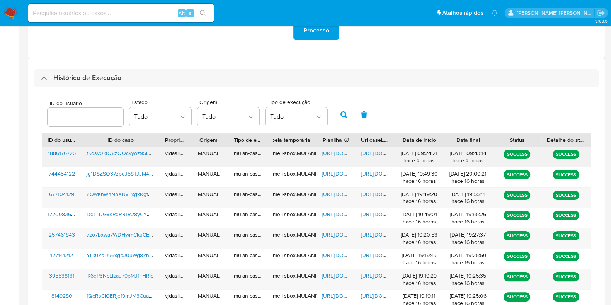
click at [373, 150] on span "[URL][DOMAIN_NAME]" at bounding box center [387, 153] width 53 height 8
click at [119, 152] on span "fKdsv0KtQ8zQOckyoz95lQM2" at bounding box center [123, 153] width 72 height 8
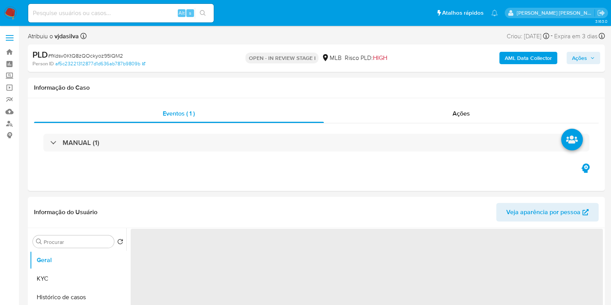
select select "10"
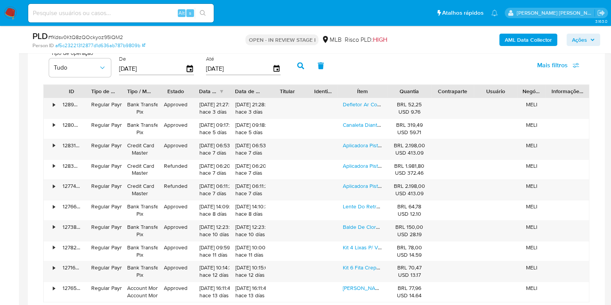
scroll to position [594, 0]
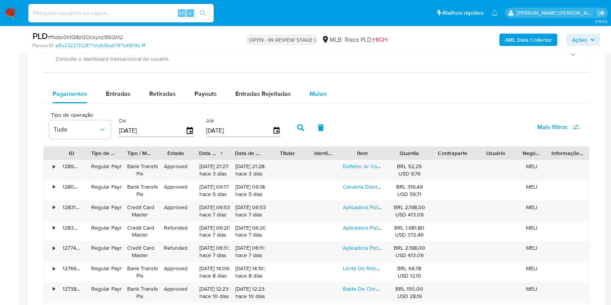
click at [316, 90] on span "Mulan" at bounding box center [318, 93] width 17 height 9
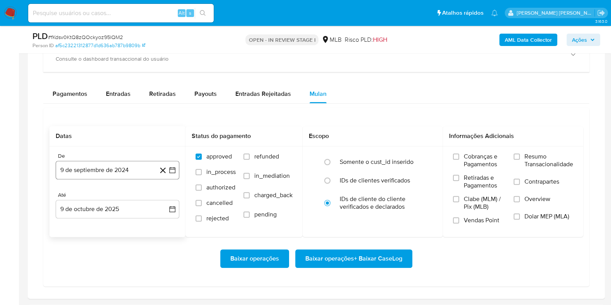
click at [91, 173] on button "9 de septiembre de 2024" at bounding box center [118, 170] width 124 height 19
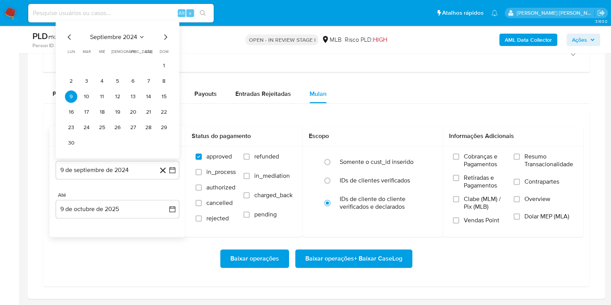
click at [108, 38] on span "septiembre 2024" at bounding box center [113, 37] width 47 height 8
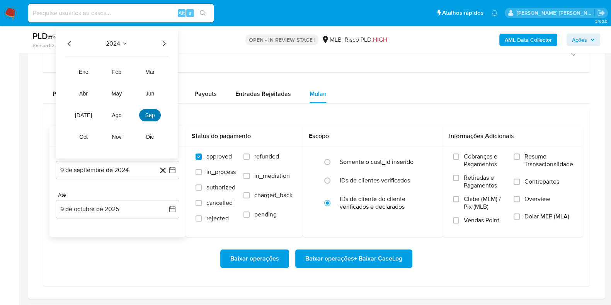
click at [148, 112] on span "sep" at bounding box center [150, 115] width 10 height 6
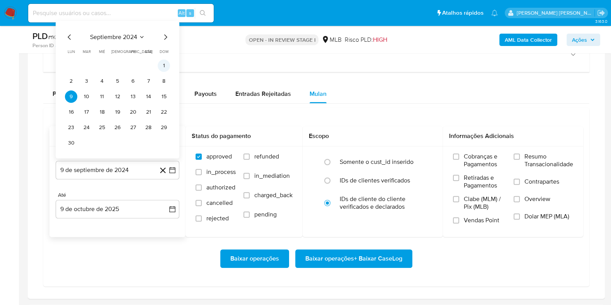
click at [165, 68] on button "1" at bounding box center [164, 66] width 12 height 12
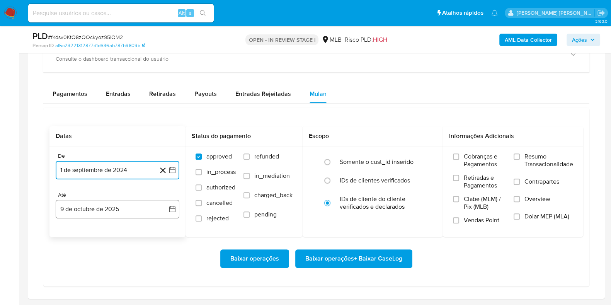
click at [123, 207] on button "9 de octubre de 2025" at bounding box center [118, 209] width 124 height 19
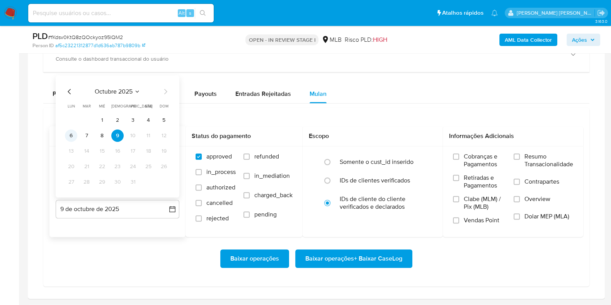
click at [73, 136] on button "6" at bounding box center [71, 136] width 12 height 12
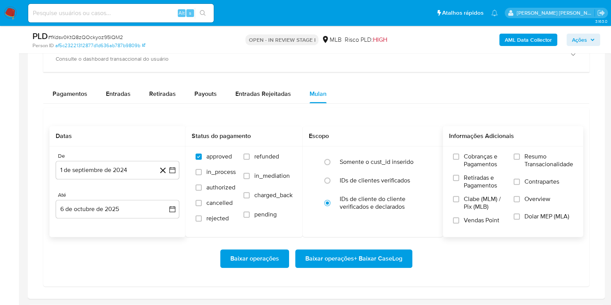
click at [543, 156] on span "Resumo Transacionalidade" at bounding box center [549, 160] width 49 height 15
click at [520, 156] on input "Resumo Transacionalidade" at bounding box center [517, 157] width 6 height 6
click at [525, 183] on span "Contrapartes" at bounding box center [542, 182] width 35 height 8
click at [520, 183] on input "Contrapartes" at bounding box center [517, 182] width 6 height 6
click at [377, 254] on span "Baixar operações + Baixar CaseLog" at bounding box center [354, 258] width 97 height 17
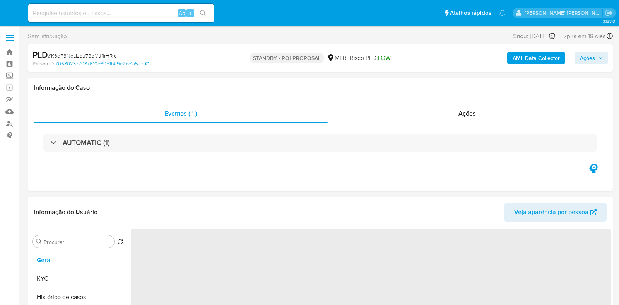
select select "10"
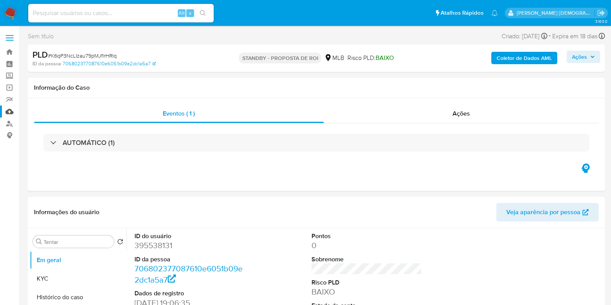
click at [7, 113] on link "Mulan" at bounding box center [46, 112] width 92 height 12
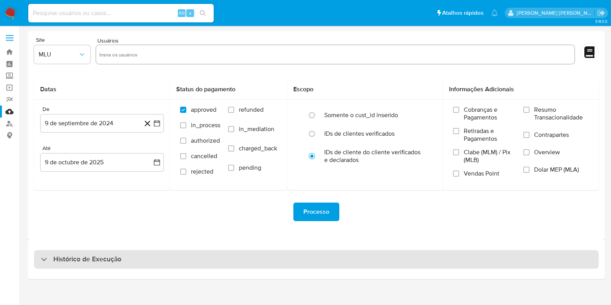
click at [218, 258] on div "Histórico de Execução" at bounding box center [316, 259] width 565 height 19
select select "10"
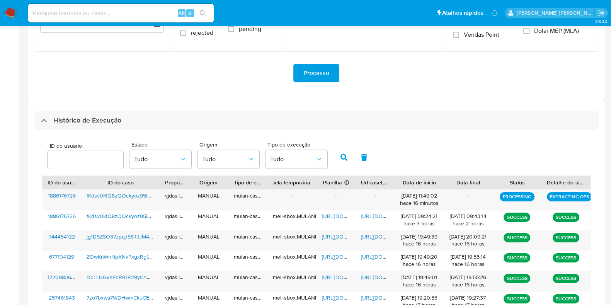
scroll to position [142, 0]
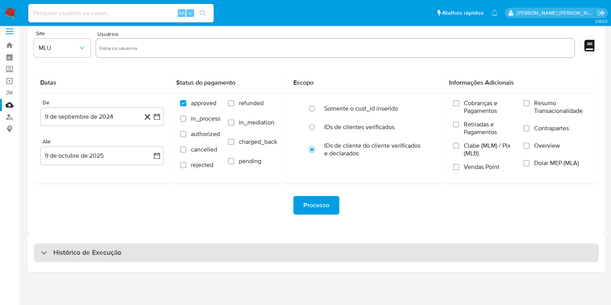
click at [191, 254] on div "Histórico de Execução" at bounding box center [316, 253] width 565 height 19
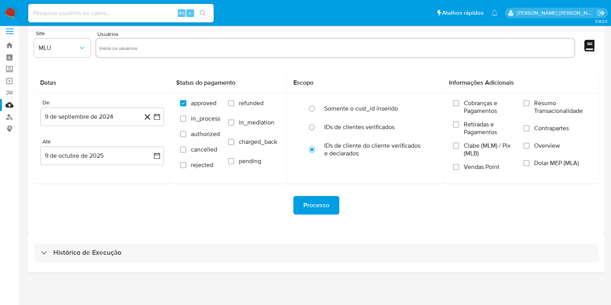
select select "10"
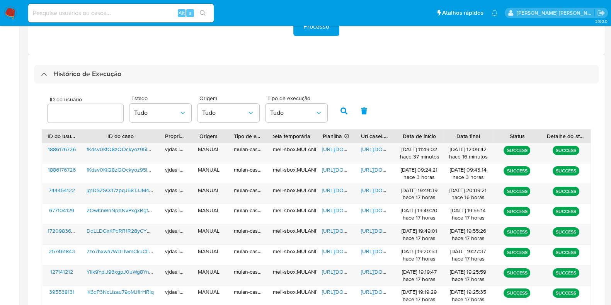
scroll to position [200, 0]
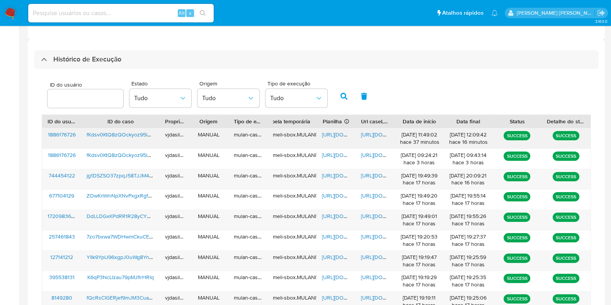
click at [367, 132] on span "[URL][DOMAIN_NAME]" at bounding box center [387, 135] width 53 height 8
click at [339, 133] on span "[URL][DOMAIN_NAME]" at bounding box center [348, 135] width 53 height 8
